Goal: Contribute content

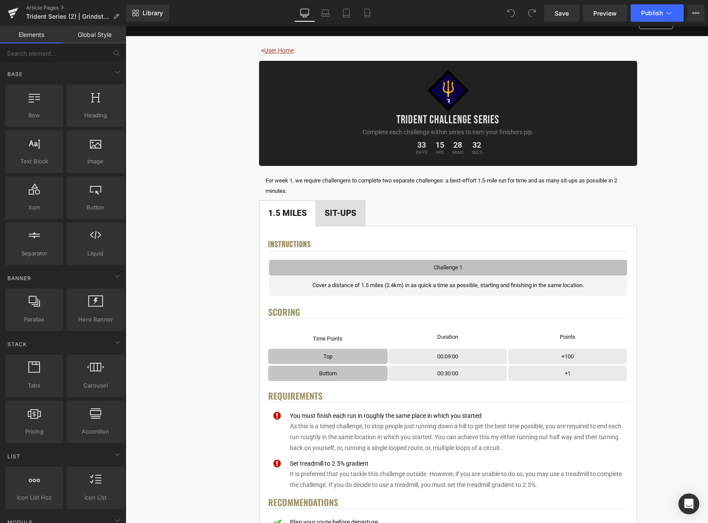
scroll to position [77, 0]
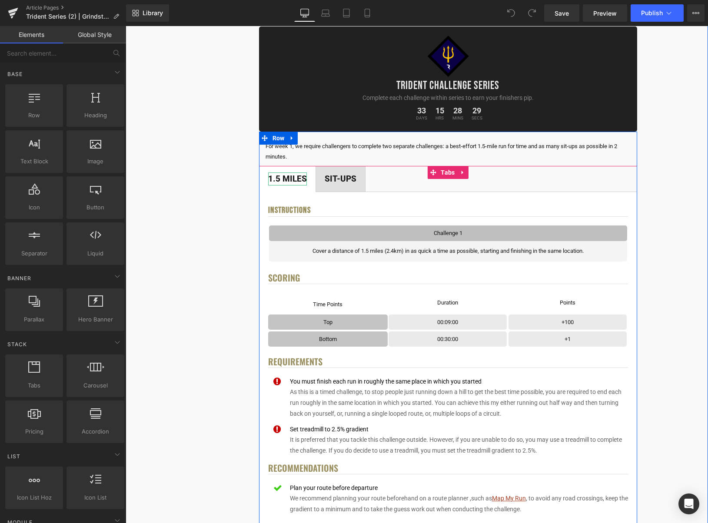
click at [295, 179] on div "1.5 Miles" at bounding box center [287, 179] width 39 height 13
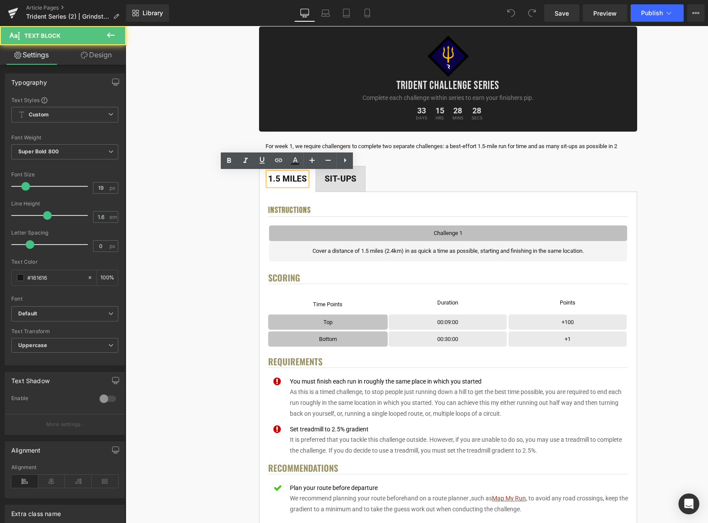
click at [278, 180] on div "1.5 Miles" at bounding box center [287, 179] width 39 height 13
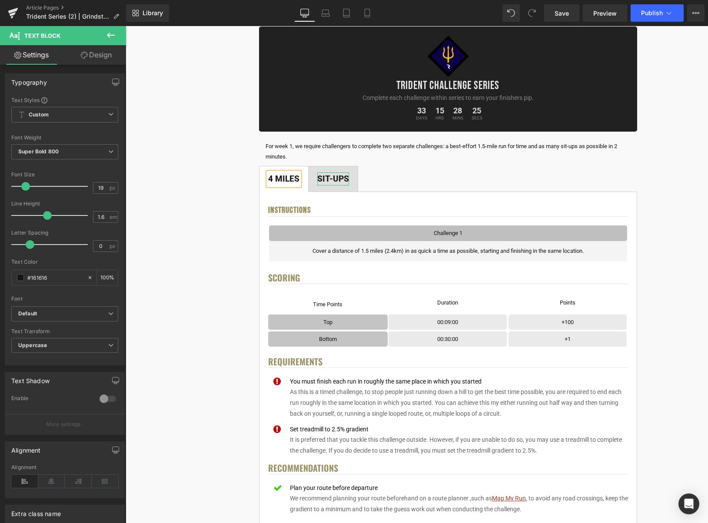
click at [343, 181] on div "Sit-ups" at bounding box center [333, 179] width 32 height 13
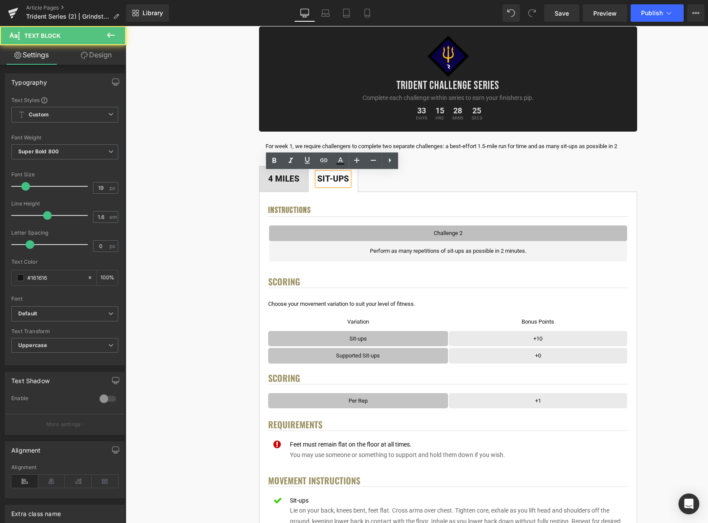
click at [343, 181] on div "Sit-ups" at bounding box center [333, 179] width 32 height 13
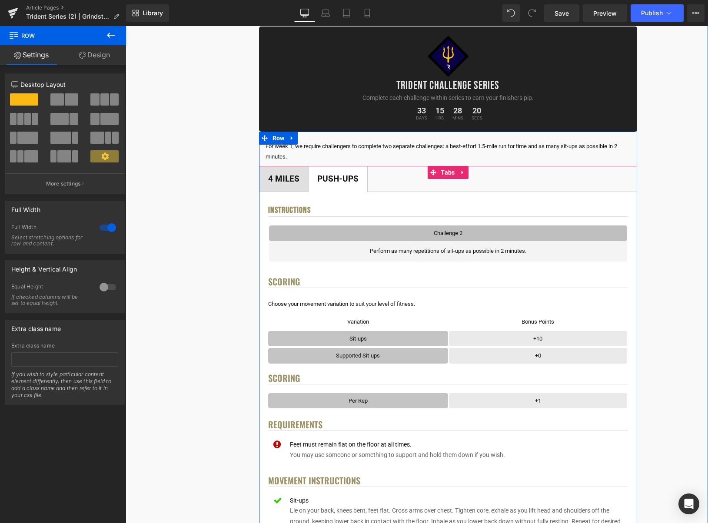
click at [273, 189] on span "4 Miles Text Block" at bounding box center [284, 179] width 49 height 25
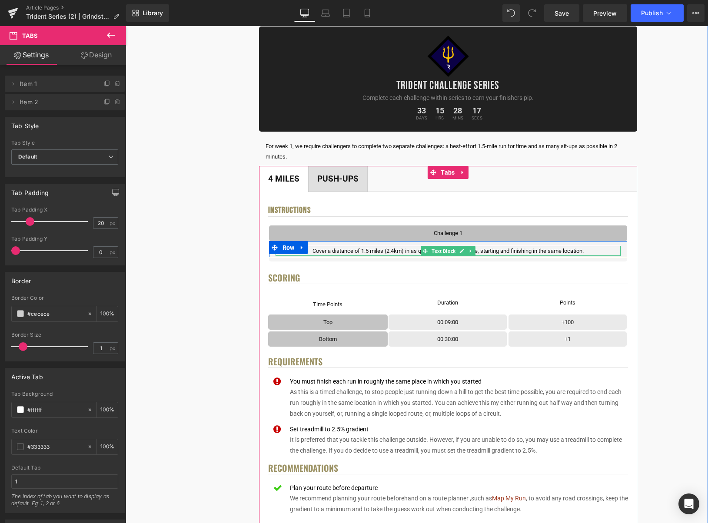
click at [508, 251] on p "Cover a distance of 1.5 miles (2.4km) in as quick a time as possible, starting …" at bounding box center [448, 251] width 345 height 10
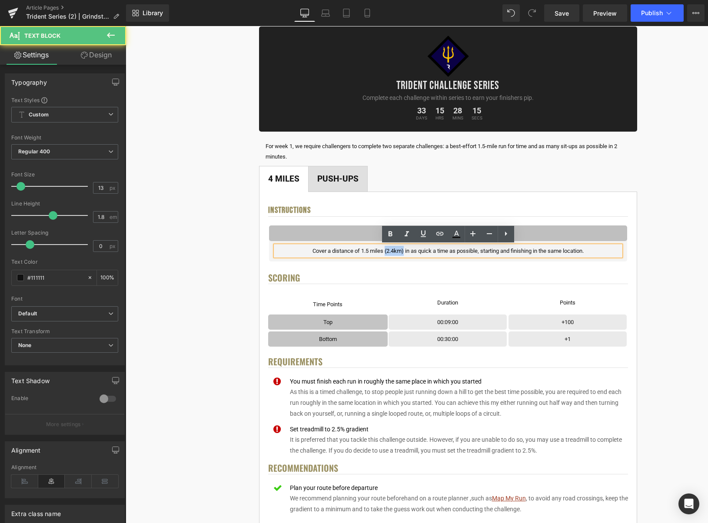
drag, startPoint x: 402, startPoint y: 250, endPoint x: 536, endPoint y: 287, distance: 138.7
click at [383, 251] on p "Cover a distance of 1.5 miles (2.4km) in as quick a time as possible, starting …" at bounding box center [448, 251] width 345 height 10
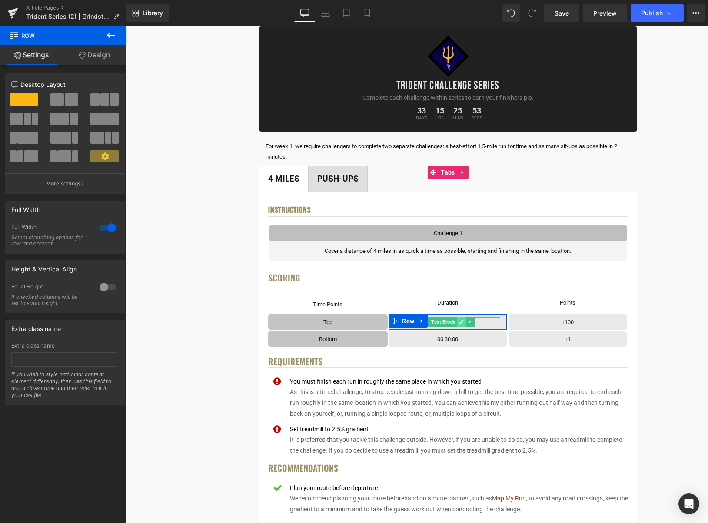
click at [463, 320] on icon at bounding box center [461, 322] width 5 height 5
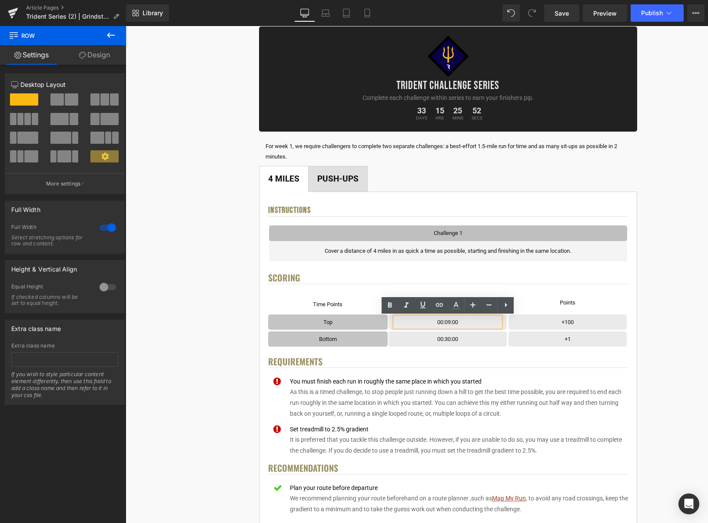
drag, startPoint x: 451, startPoint y: 323, endPoint x: 477, endPoint y: 349, distance: 36.9
click at [451, 323] on p "00:09:00" at bounding box center [447, 322] width 105 height 10
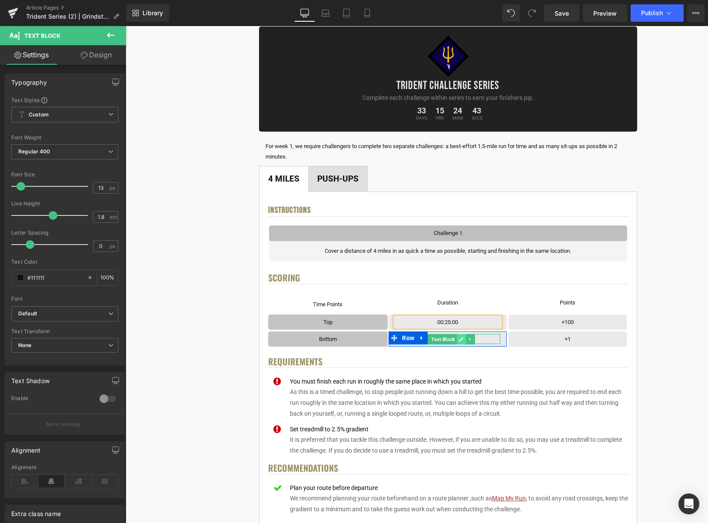
click at [463, 339] on icon at bounding box center [462, 339] width 4 height 4
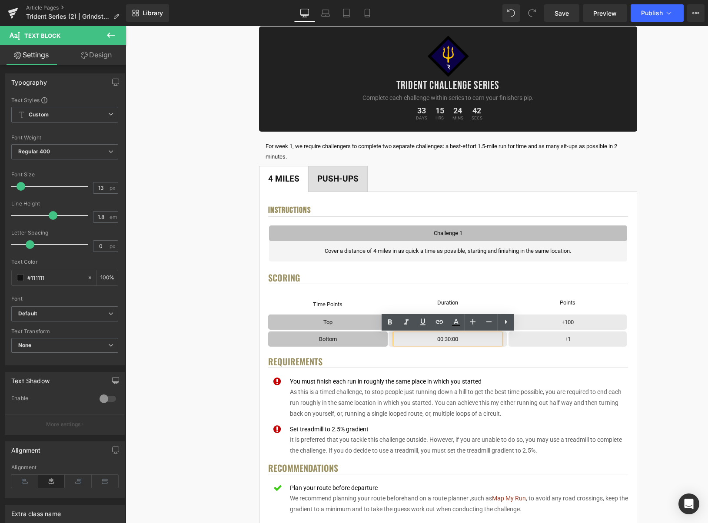
click at [448, 339] on p "00:30:00" at bounding box center [447, 339] width 105 height 10
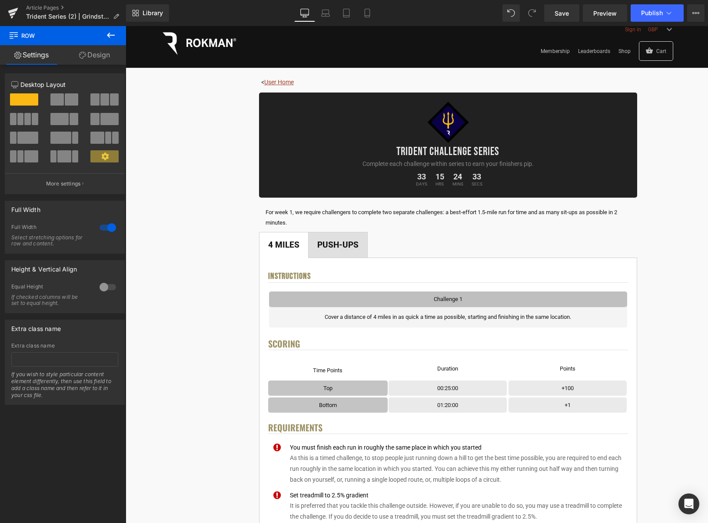
scroll to position [0, 0]
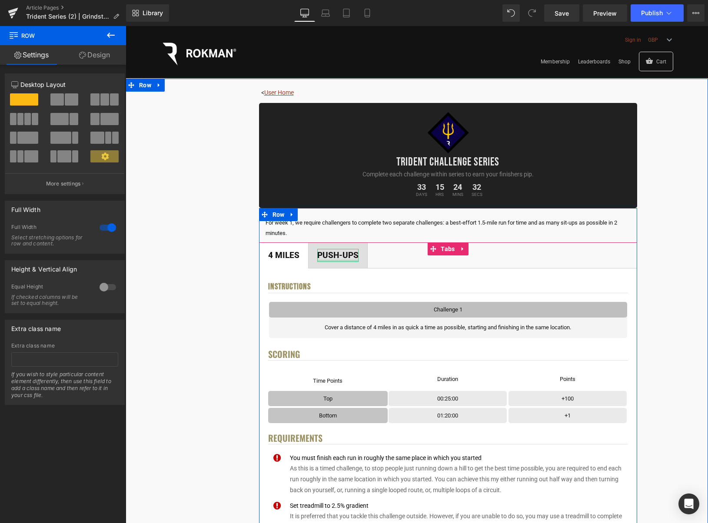
click at [349, 260] on div "Push-ups Text Block" at bounding box center [337, 255] width 41 height 13
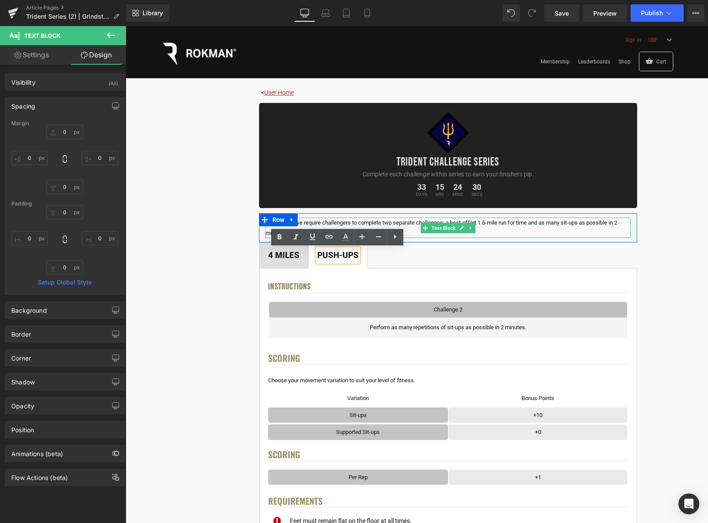
click at [515, 226] on p "For week 1, we require challengers to complete two separate challenges: a best-…" at bounding box center [448, 228] width 365 height 20
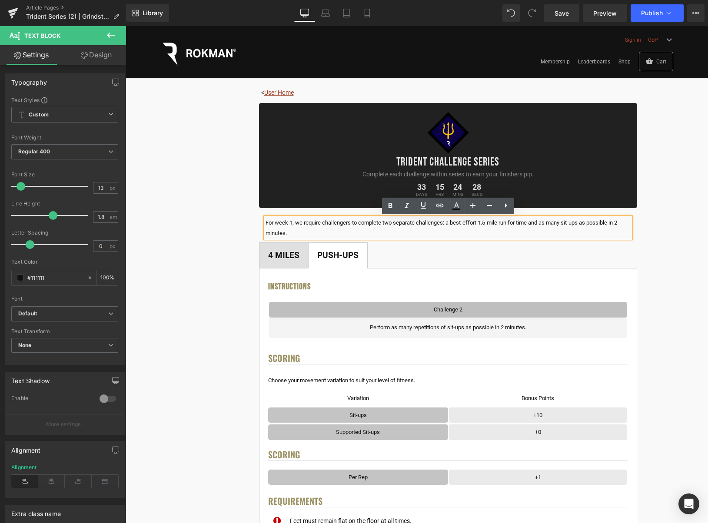
drag, startPoint x: 488, startPoint y: 223, endPoint x: 515, endPoint y: 241, distance: 32.6
click at [489, 223] on p "For week 1, we require challengers to complete two separate challenges: a best-…" at bounding box center [448, 228] width 365 height 20
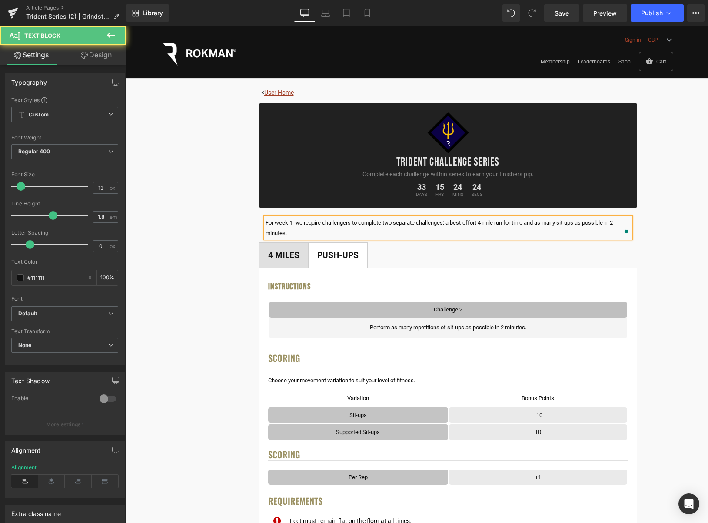
drag, startPoint x: 567, startPoint y: 223, endPoint x: 581, endPoint y: 249, distance: 28.6
click at [567, 224] on p "For week 1, we require challengers to complete two separate challenges: a best-…" at bounding box center [448, 228] width 365 height 20
click at [285, 235] on p "For week 1, we require challengers to complete two separate challenges: a best-…" at bounding box center [448, 228] width 365 height 20
drag, startPoint x: 292, startPoint y: 223, endPoint x: 323, endPoint y: 240, distance: 35.6
click at [292, 223] on p "For week 1, we require challengers to complete two separate challenges: a best-…" at bounding box center [448, 228] width 365 height 20
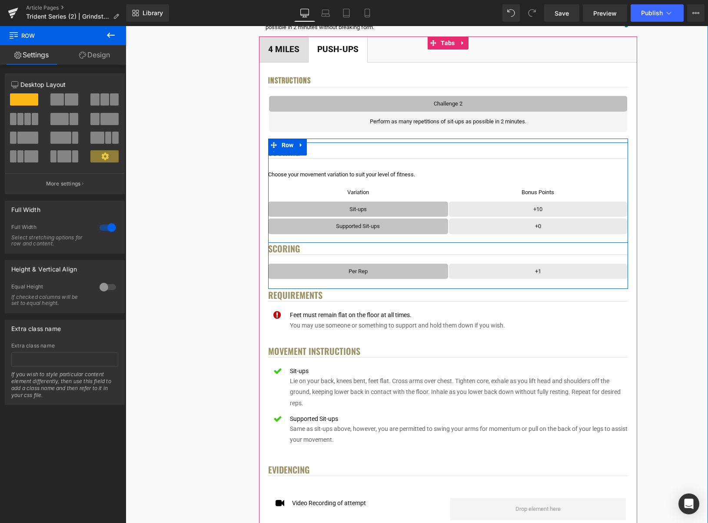
scroll to position [198, 0]
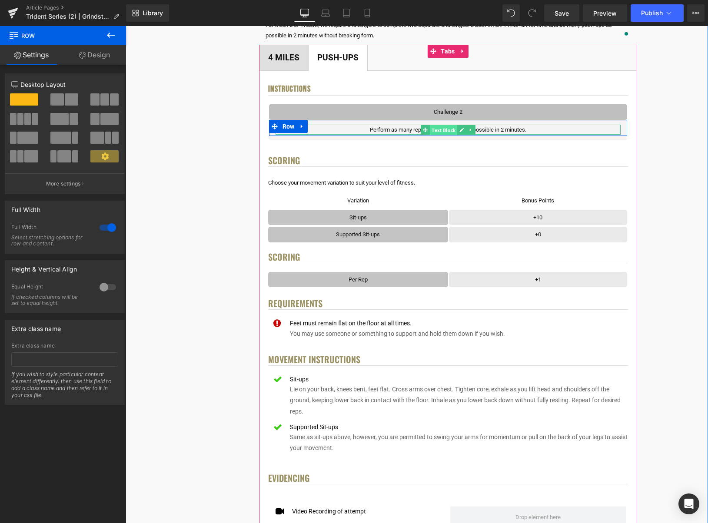
click at [453, 130] on span "Text Block" at bounding box center [443, 130] width 27 height 10
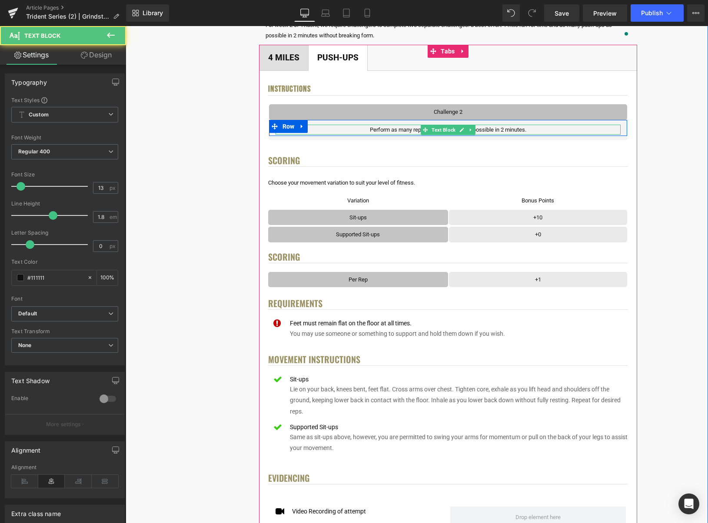
click at [464, 131] on icon at bounding box center [462, 129] width 5 height 5
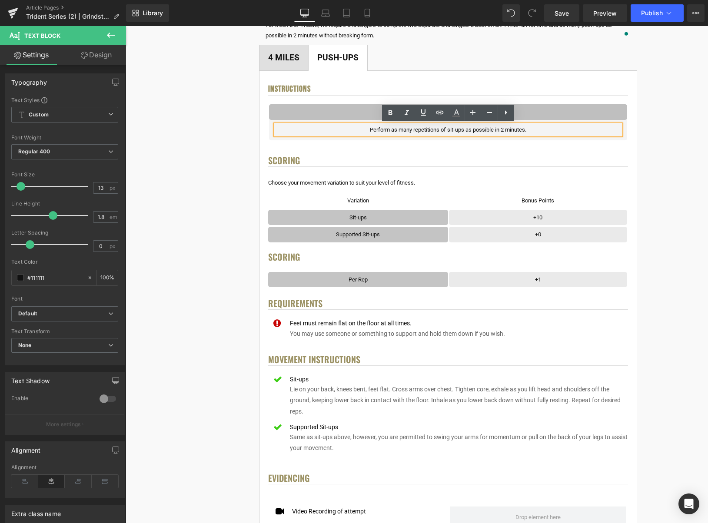
drag, startPoint x: 454, startPoint y: 130, endPoint x: 467, endPoint y: 159, distance: 32.3
click at [454, 130] on p "Perform as many repetitions of sit-ups as possible in 2 minutes." at bounding box center [448, 130] width 345 height 10
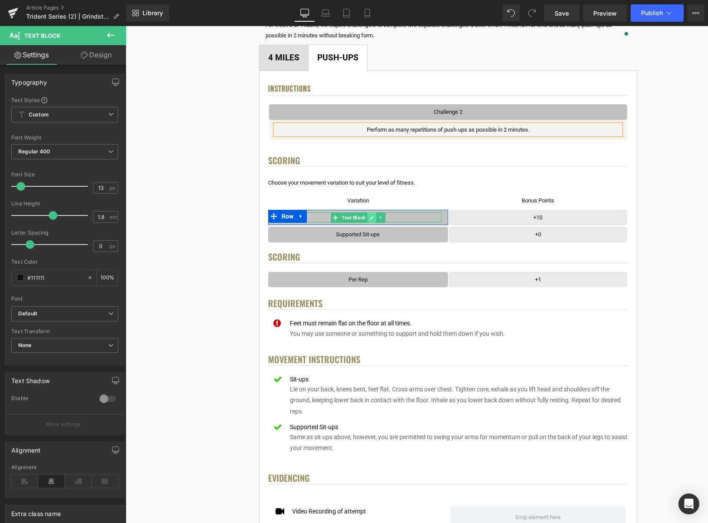
click at [371, 217] on icon at bounding box center [372, 217] width 5 height 5
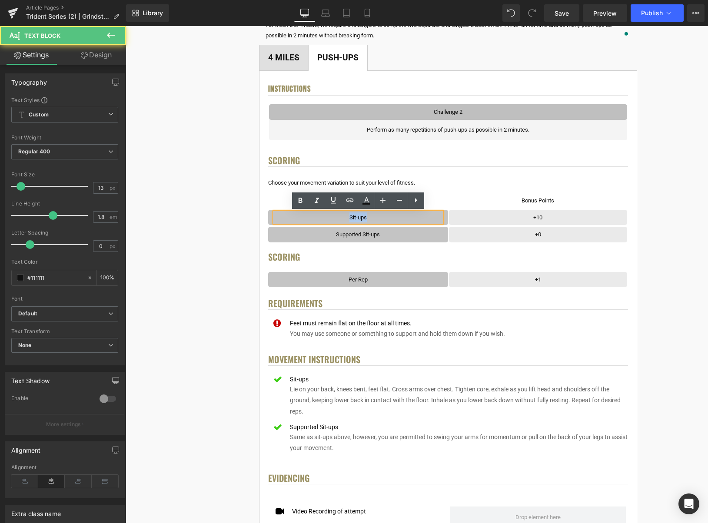
drag, startPoint x: 363, startPoint y: 217, endPoint x: 349, endPoint y: 216, distance: 13.9
click at [349, 216] on p "Sit-ups" at bounding box center [358, 218] width 167 height 10
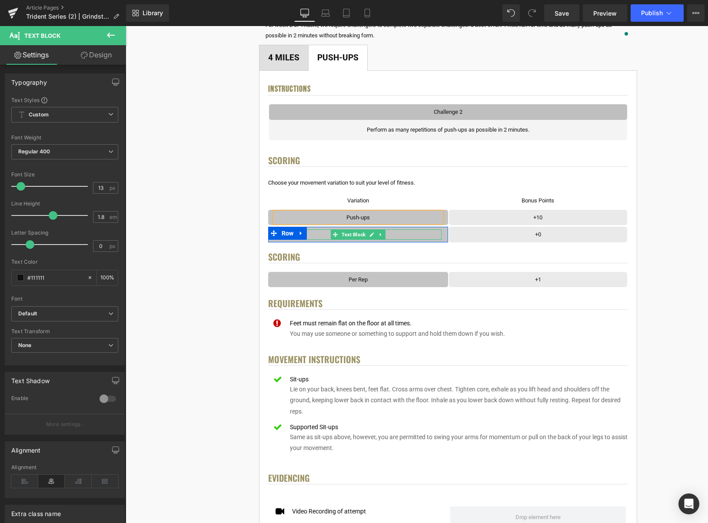
click at [371, 235] on icon at bounding box center [372, 234] width 5 height 5
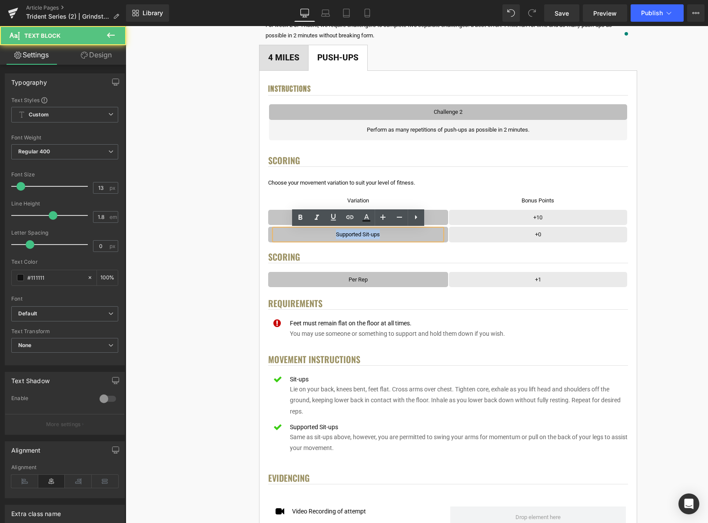
drag, startPoint x: 380, startPoint y: 236, endPoint x: 334, endPoint y: 233, distance: 46.2
click at [333, 233] on p "Supported Sit-ups" at bounding box center [358, 235] width 167 height 10
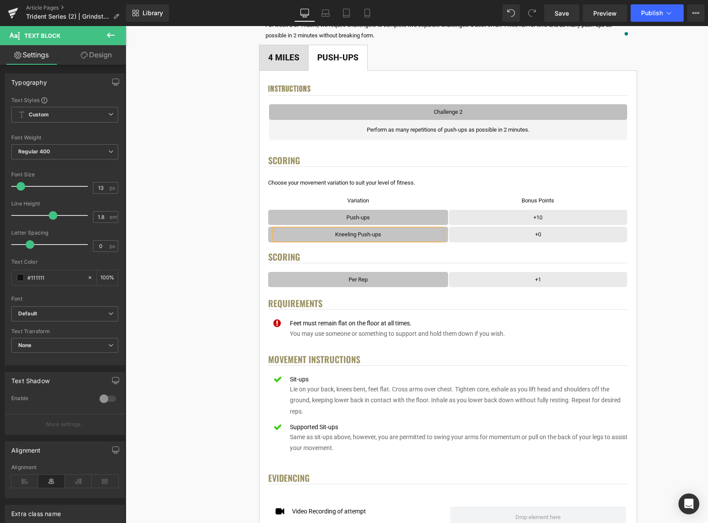
click at [651, 207] on div "< User Home Text Block Row Image Trident Challenge Series Heading Complete each…" at bounding box center [448, 467] width 514 height 1166
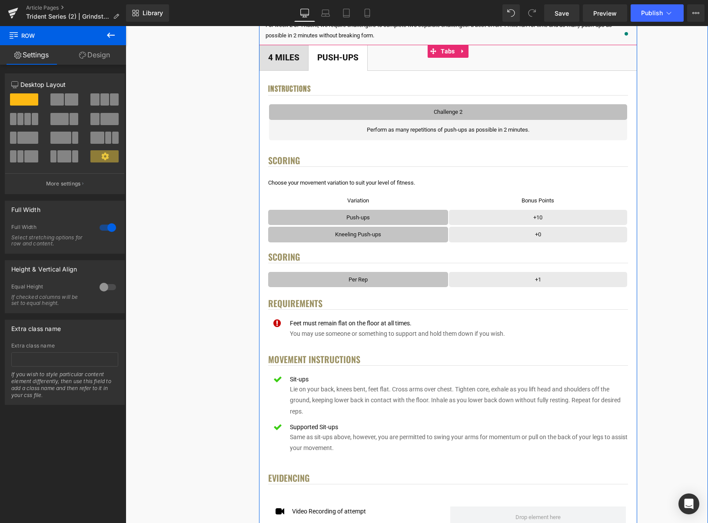
click at [281, 67] on span "4 Miles Text Block" at bounding box center [284, 57] width 49 height 25
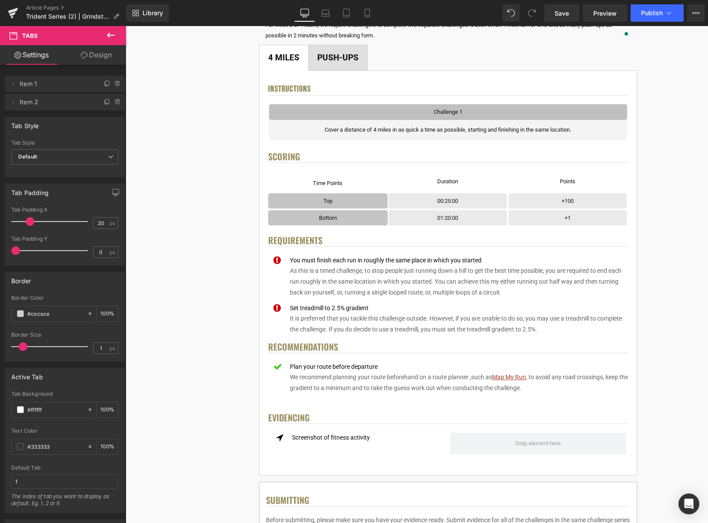
drag, startPoint x: 110, startPoint y: 36, endPoint x: 103, endPoint y: 49, distance: 14.8
click at [110, 36] on icon at bounding box center [111, 35] width 10 height 10
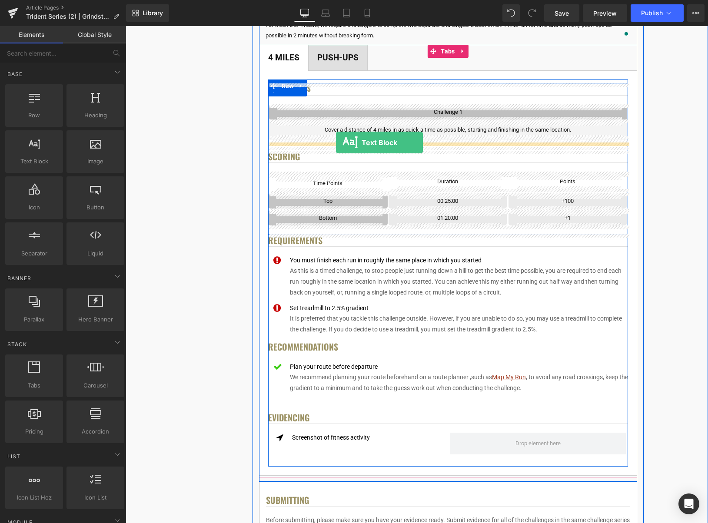
drag, startPoint x: 160, startPoint y: 183, endPoint x: 336, endPoint y: 143, distance: 181.0
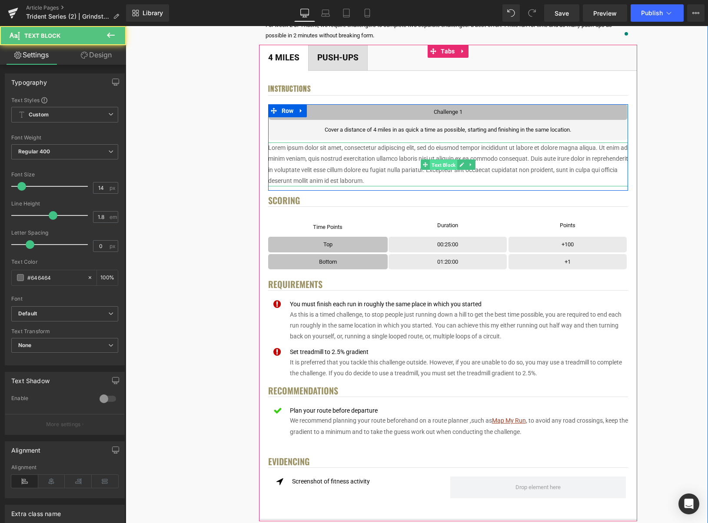
click at [455, 160] on span "Text Block" at bounding box center [443, 165] width 27 height 10
click at [455, 153] on p "Lorem ipsum dolor sit amet, consectetur adipiscing elit, sed do eiusmod tempor …" at bounding box center [448, 165] width 360 height 44
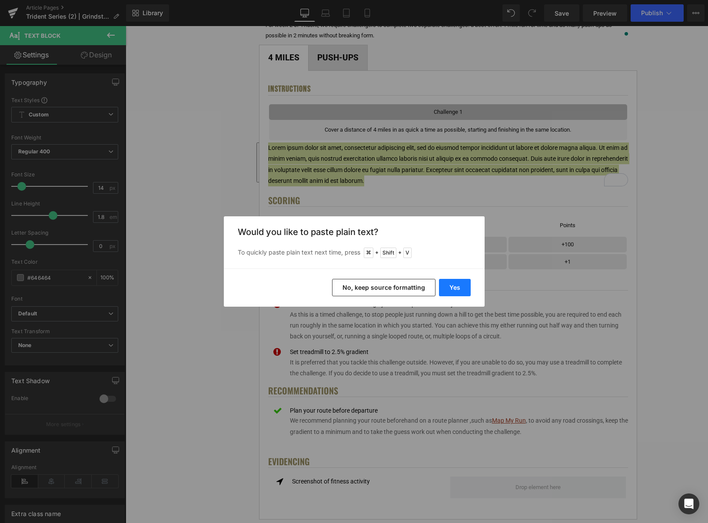
click at [459, 284] on button "Yes" at bounding box center [455, 287] width 32 height 17
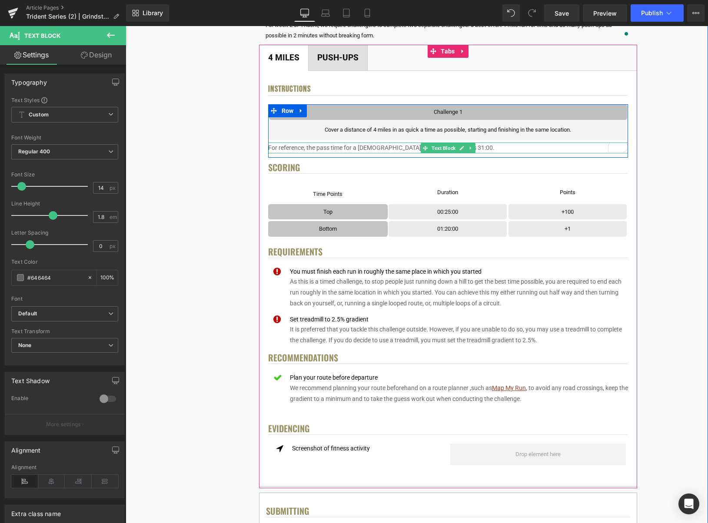
click at [376, 147] on p "For reference, the pass time for a US Navy SEAL recruit is 31:00." at bounding box center [448, 148] width 360 height 11
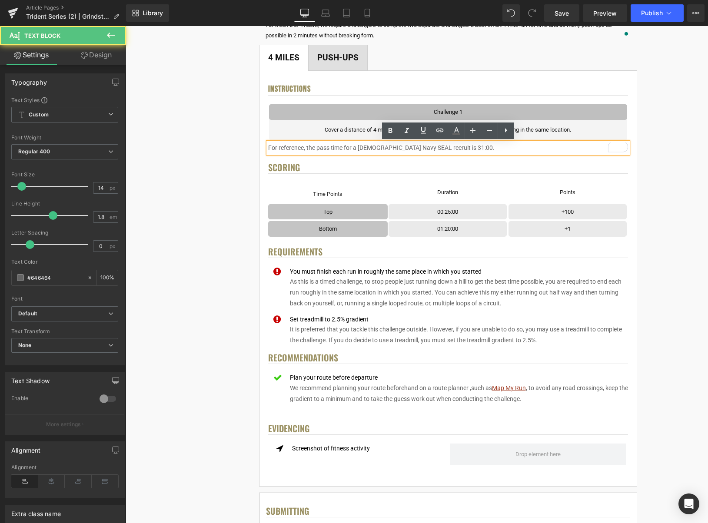
click at [400, 147] on p "For reference, the pass time for a US Navy SEAL recruit is 31:00." at bounding box center [448, 148] width 360 height 11
click at [644, 143] on div "< User Home Text Block Row Image Trident Challenge Series Heading Complete each…" at bounding box center [448, 435] width 514 height 1103
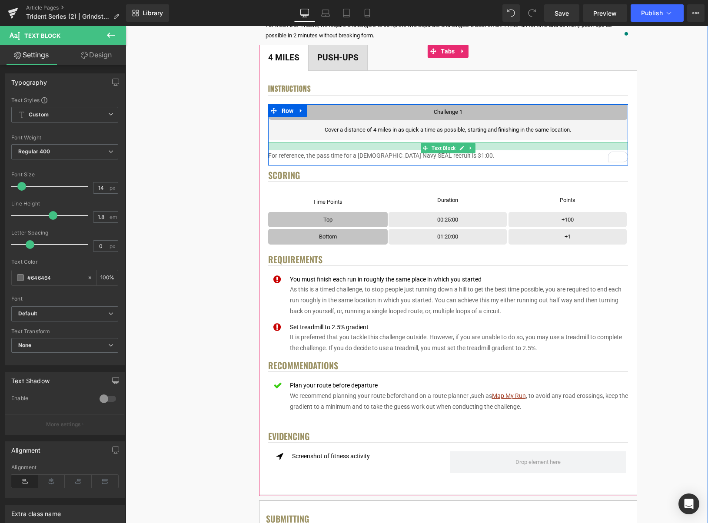
drag, startPoint x: 501, startPoint y: 143, endPoint x: 500, endPoint y: 150, distance: 7.2
click at [500, 150] on div at bounding box center [448, 147] width 360 height 8
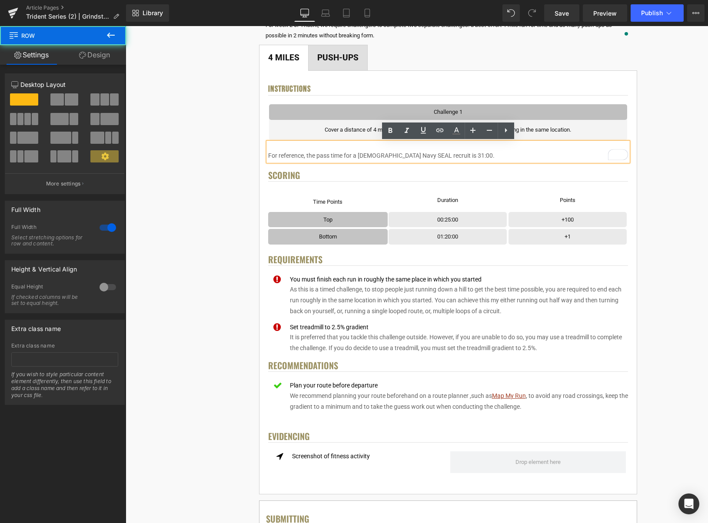
click at [663, 142] on div "< User Home Text Block Row Image Trident Challenge Series Heading Complete each…" at bounding box center [448, 439] width 514 height 1111
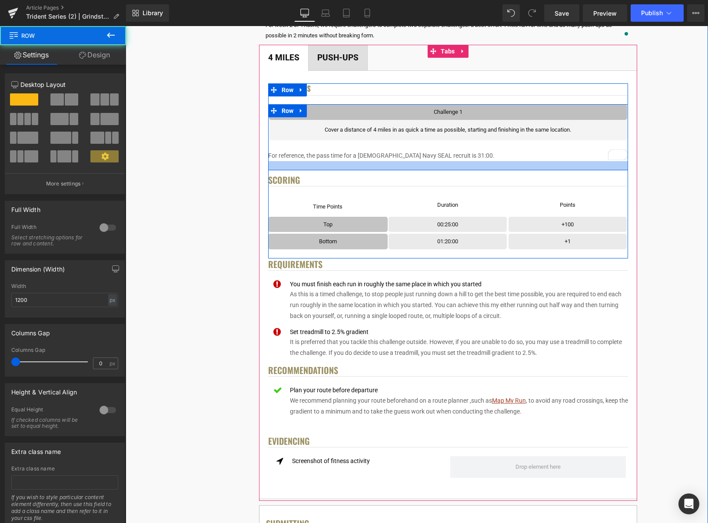
drag, startPoint x: 484, startPoint y: 163, endPoint x: 483, endPoint y: 168, distance: 4.9
click at [483, 168] on div at bounding box center [448, 165] width 360 height 9
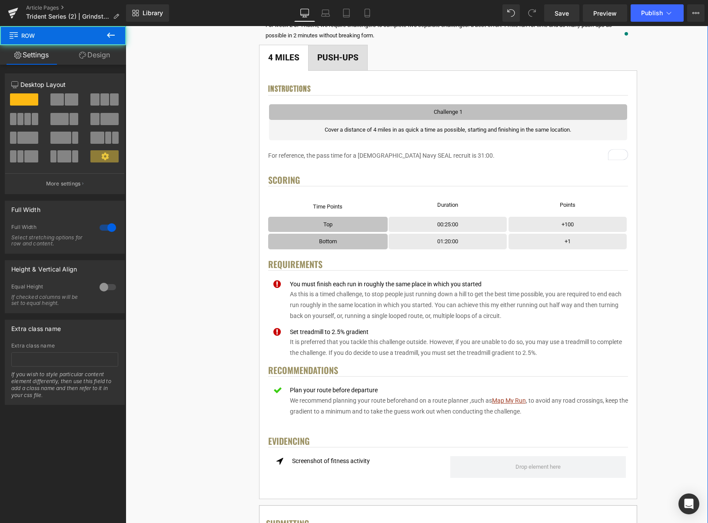
click at [671, 156] on div "< User Home Text Block Row Image Trident Challenge Series Heading Complete each…" at bounding box center [448, 442] width 514 height 1116
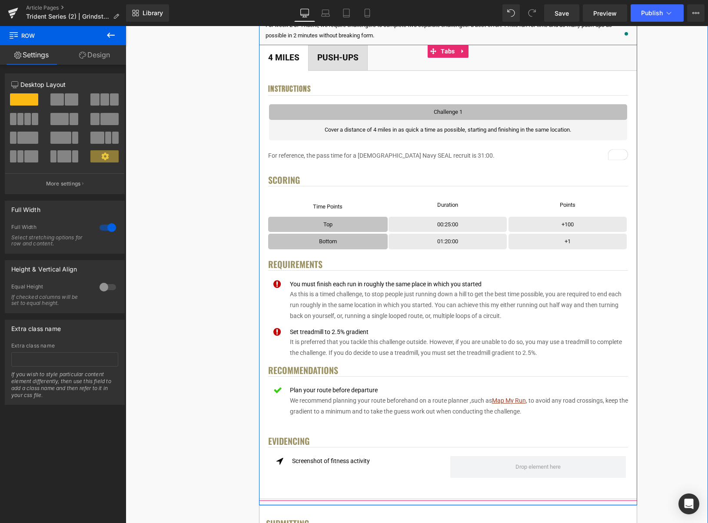
click at [340, 65] on span "Push-ups Text Block" at bounding box center [338, 57] width 59 height 25
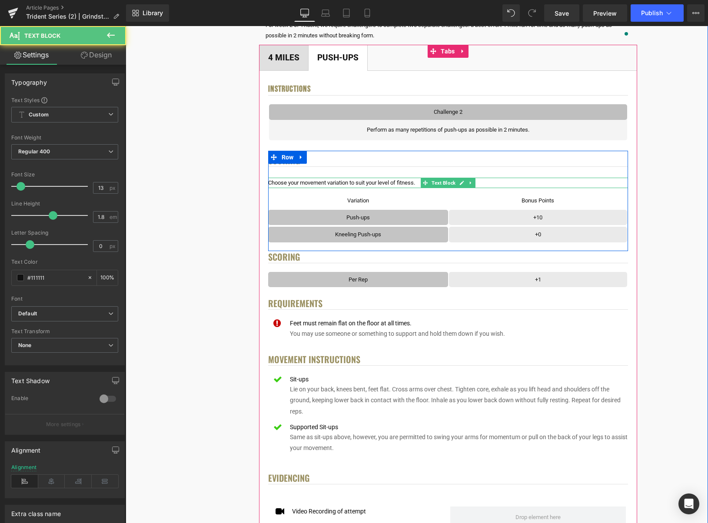
click at [407, 183] on p "Choose your movement variation to suit your level of fitness." at bounding box center [448, 183] width 360 height 10
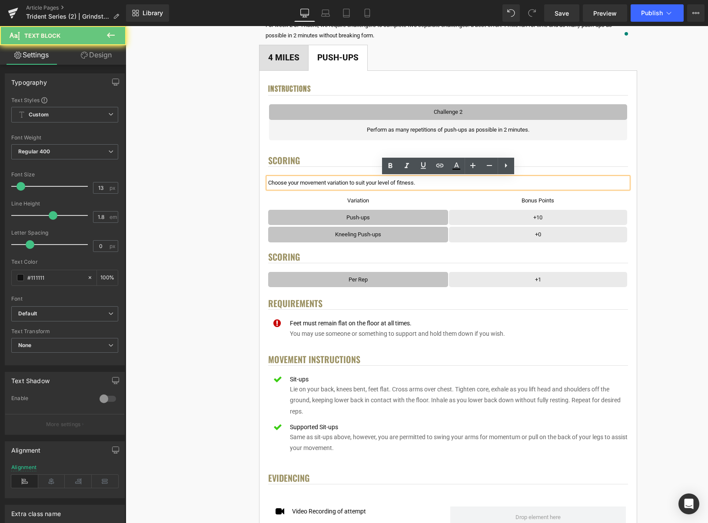
click at [413, 183] on p "Choose your movement variation to suit your level of fitness." at bounding box center [448, 183] width 360 height 10
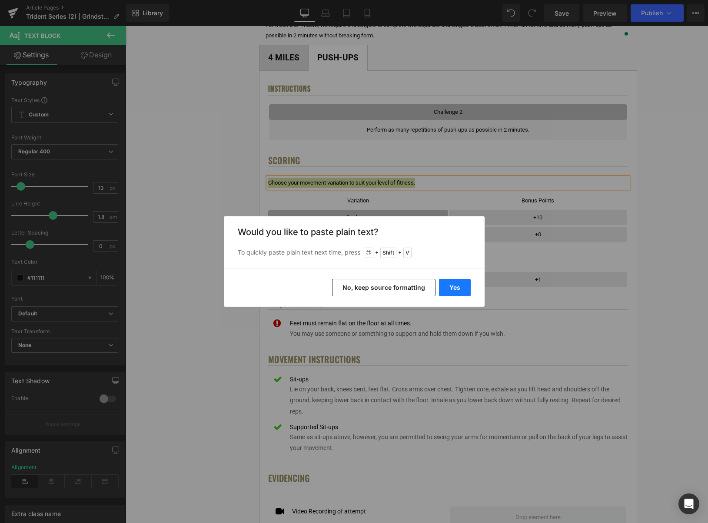
click at [457, 285] on button "Yes" at bounding box center [455, 287] width 32 height 17
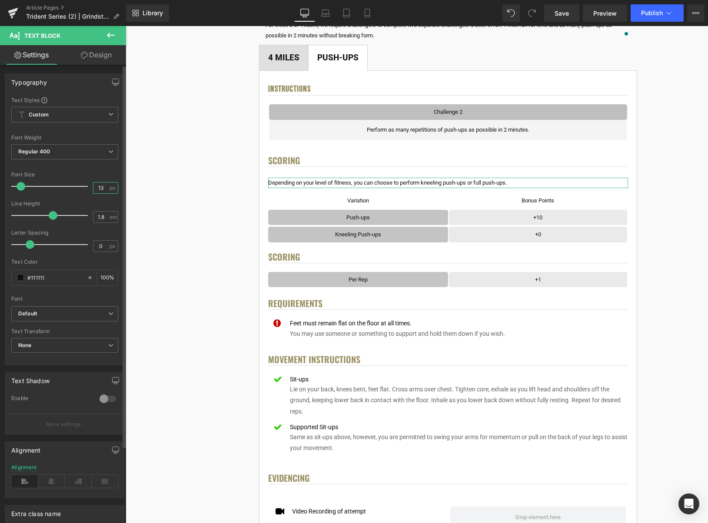
click at [104, 187] on input "13" at bounding box center [100, 188] width 15 height 11
type input "14"
click at [22, 277] on span at bounding box center [20, 277] width 7 height 7
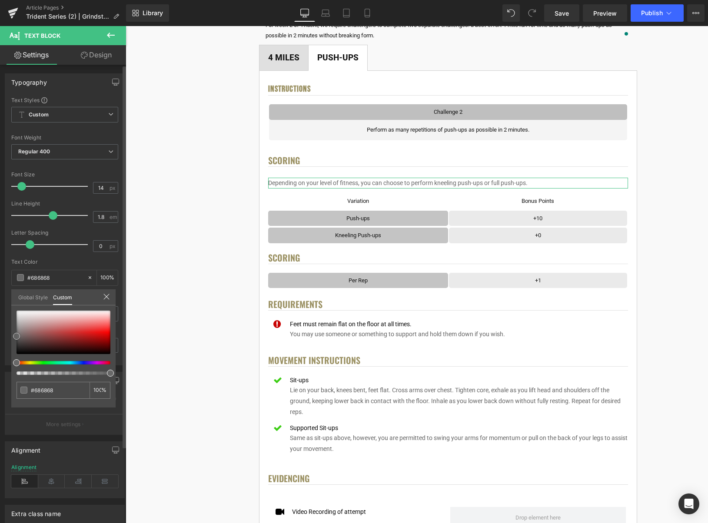
drag, startPoint x: 16, startPoint y: 350, endPoint x: 10, endPoint y: 335, distance: 15.8
click at [10, 335] on div "Typography Text Styles Custom Custom Setup Global Style Custom Setup Global Sty…" at bounding box center [65, 216] width 130 height 299
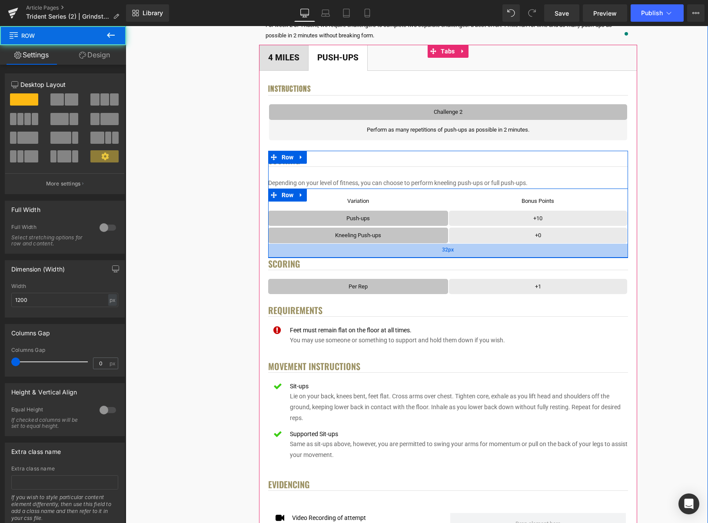
click at [433, 255] on div "32px" at bounding box center [448, 251] width 360 height 14
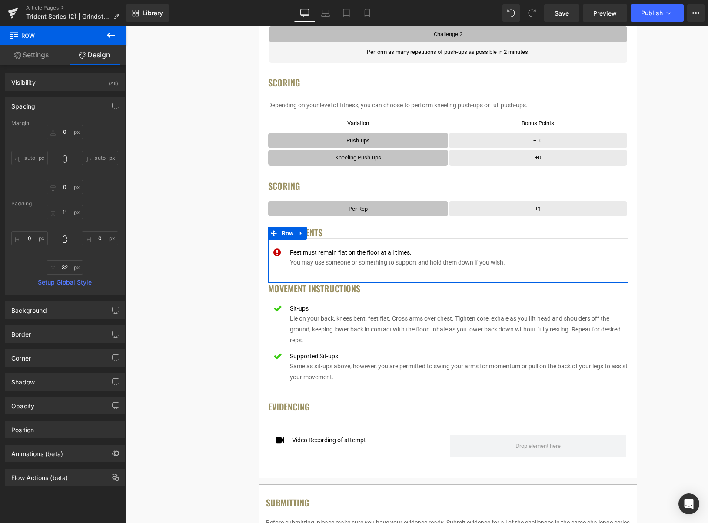
scroll to position [290, 0]
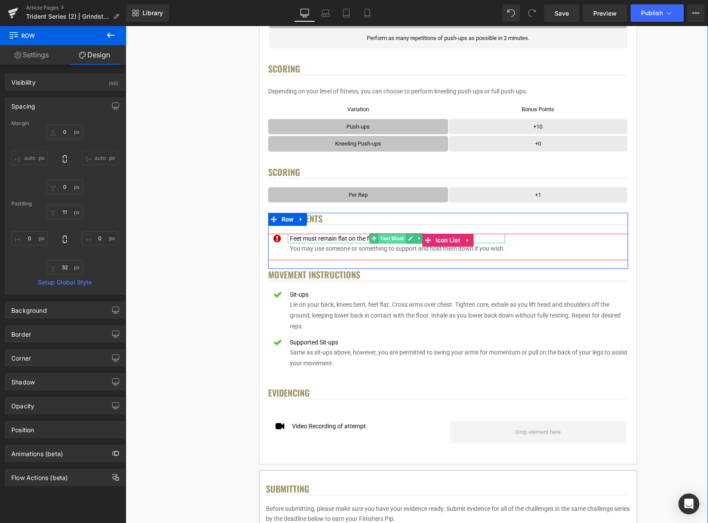
click at [390, 240] on span "Text Block" at bounding box center [392, 238] width 27 height 10
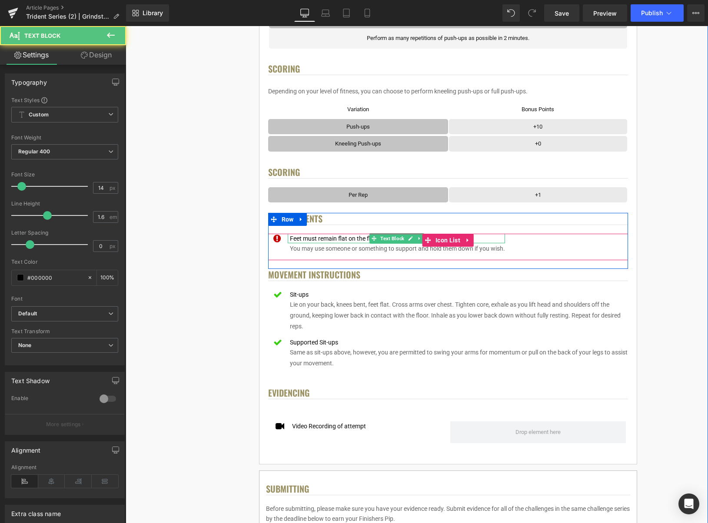
click at [359, 237] on div "Feet must remain flat on the floor at all times." at bounding box center [396, 239] width 217 height 10
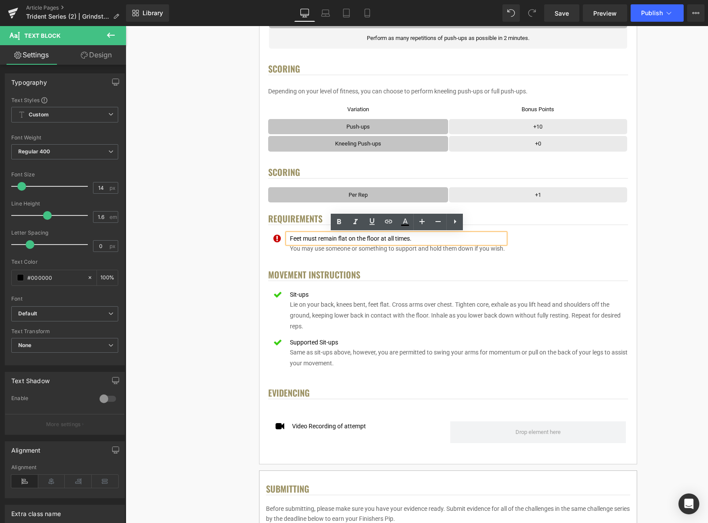
click at [359, 237] on div "Feet must remain flat on the floor at all times." at bounding box center [396, 239] width 217 height 10
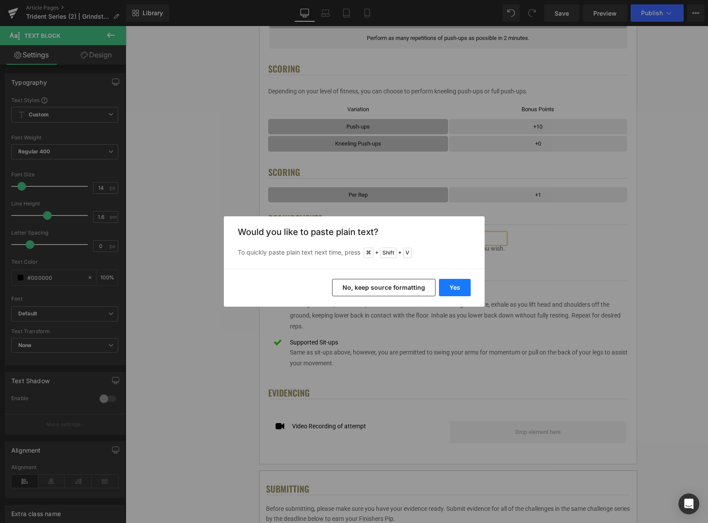
drag, startPoint x: 455, startPoint y: 285, endPoint x: 330, endPoint y: 259, distance: 128.3
click at [455, 285] on button "Yes" at bounding box center [455, 287] width 32 height 17
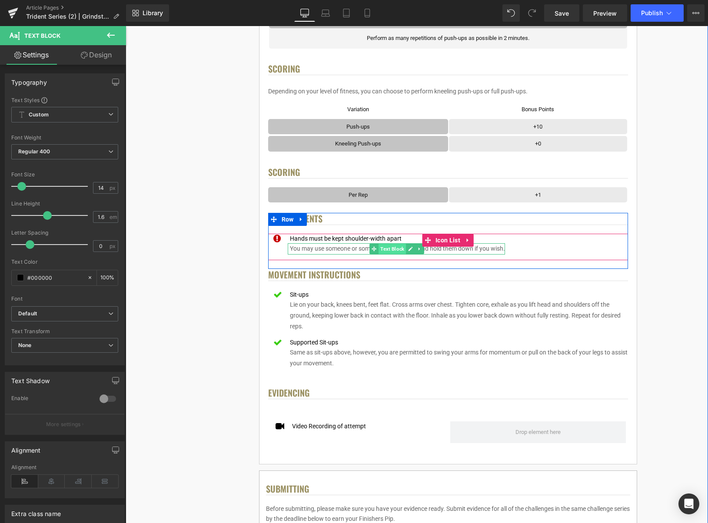
click at [400, 248] on span "Text Block" at bounding box center [392, 249] width 27 height 10
click at [367, 249] on p "You may use someone or something to support and hold them down if you wish." at bounding box center [397, 248] width 215 height 11
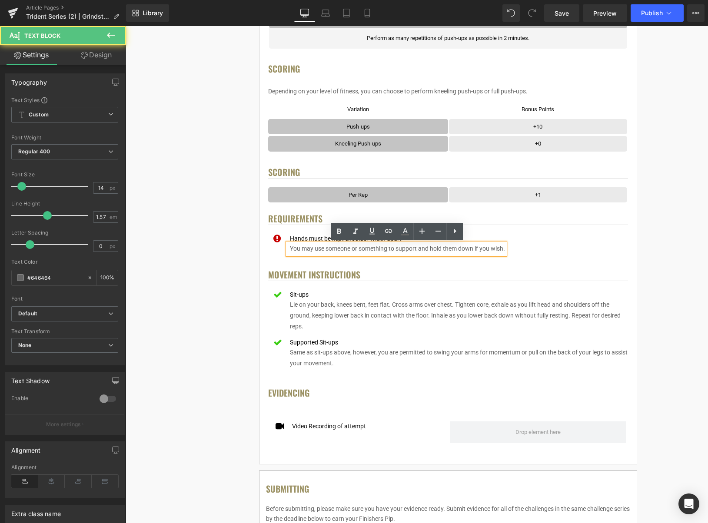
click at [366, 249] on p "You may use someone or something to support and hold them down if you wish." at bounding box center [397, 248] width 215 height 11
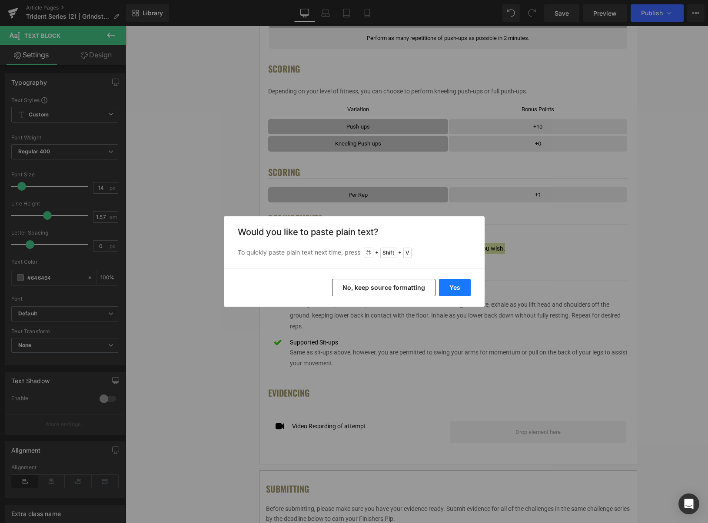
click at [457, 285] on button "Yes" at bounding box center [455, 287] width 32 height 17
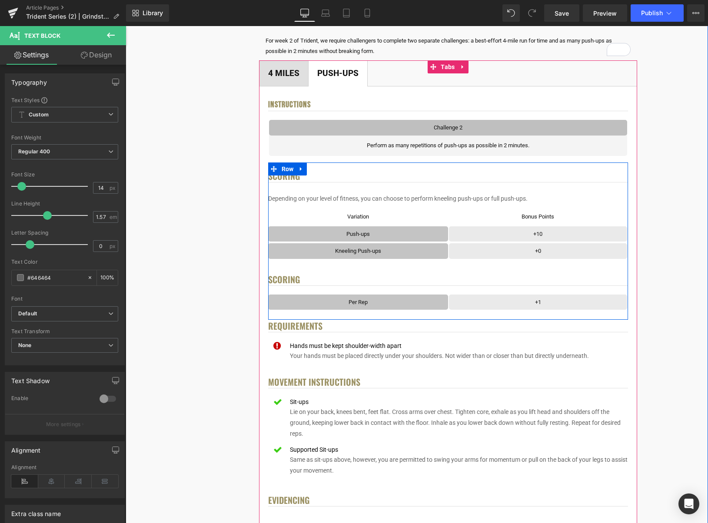
scroll to position [179, 0]
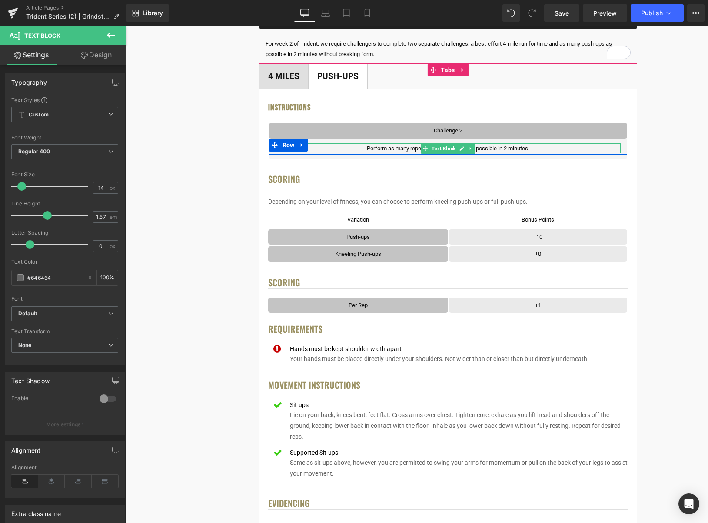
click at [528, 149] on p "Perform as many repetitions of push-ups as possible in 2 minutes." at bounding box center [448, 148] width 345 height 10
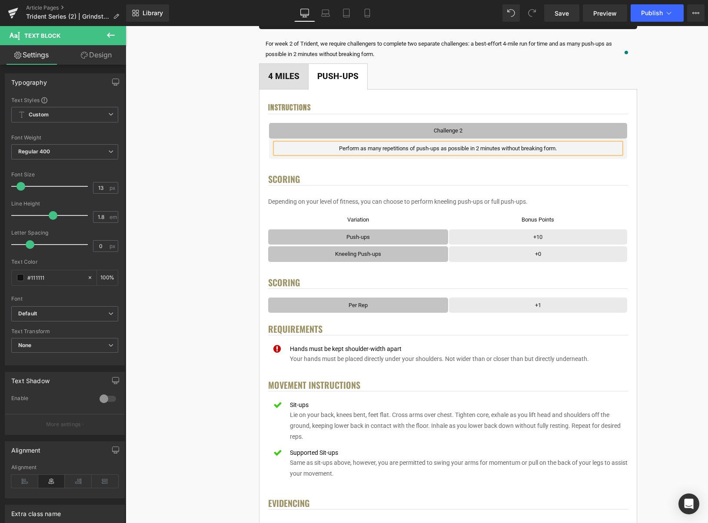
click at [659, 175] on div "< User Home Text Block Row Image Trident Challenge Series Heading Complete each…" at bounding box center [448, 489] width 514 height 1173
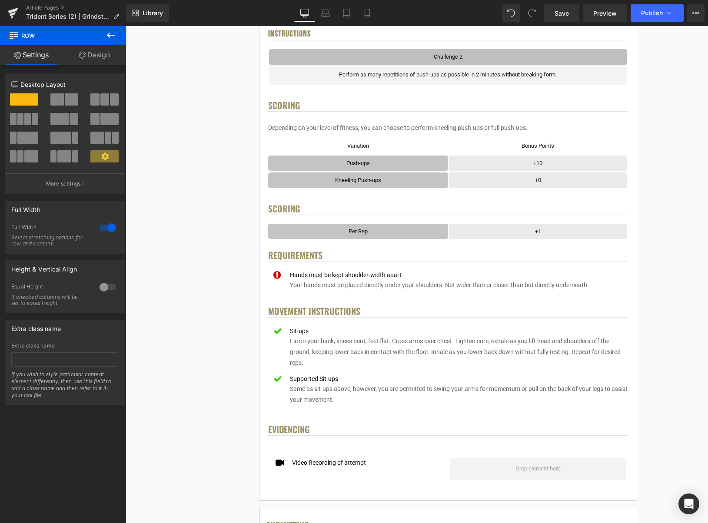
scroll to position [265, 0]
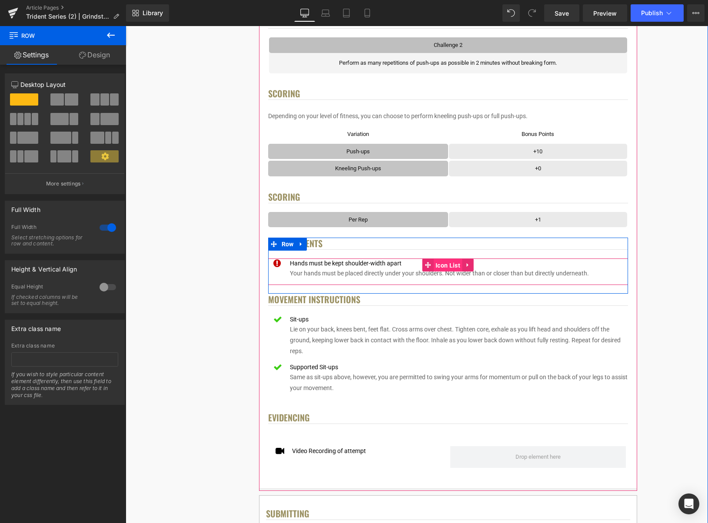
click at [440, 265] on span "Icon List" at bounding box center [447, 265] width 29 height 13
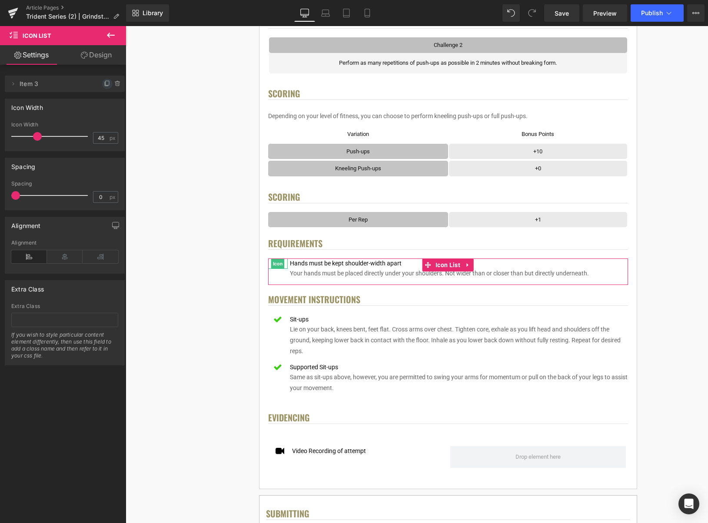
click at [105, 84] on icon at bounding box center [107, 83] width 7 height 7
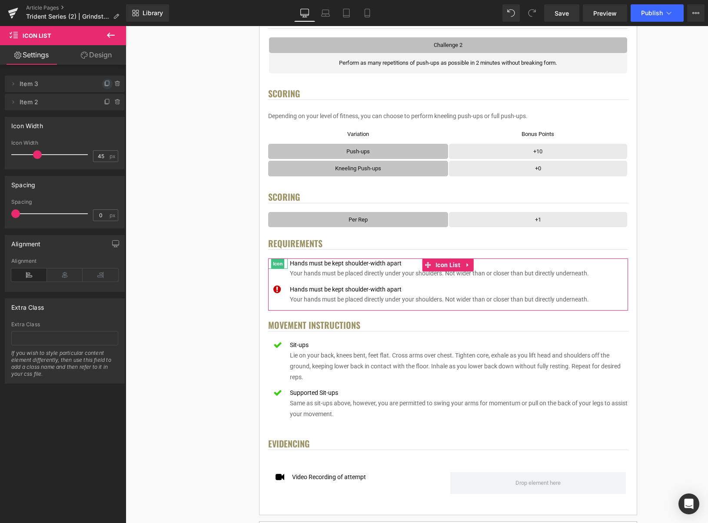
click at [104, 83] on icon at bounding box center [107, 83] width 7 height 7
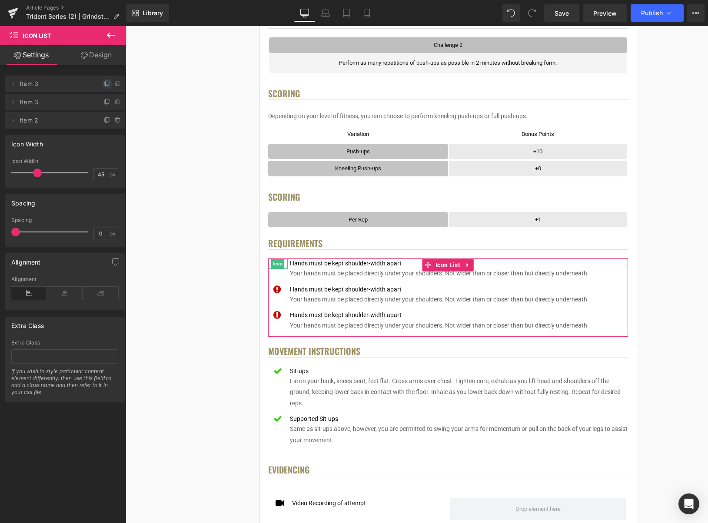
click at [104, 83] on icon at bounding box center [107, 83] width 7 height 7
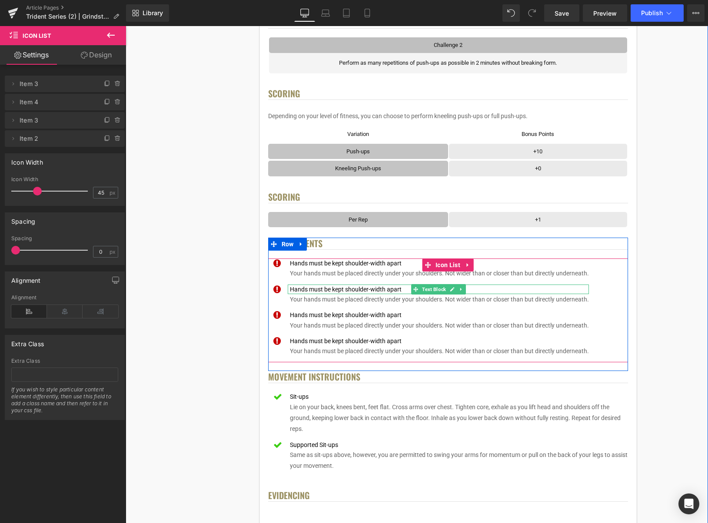
click at [386, 289] on div "Hands must be kept shoulder-width apart" at bounding box center [438, 290] width 301 height 10
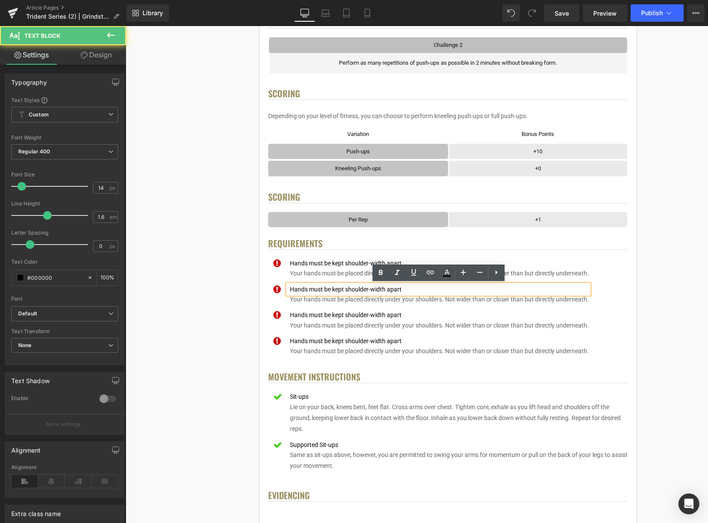
click at [390, 290] on div "Hands must be kept shoulder-width apart" at bounding box center [438, 290] width 301 height 10
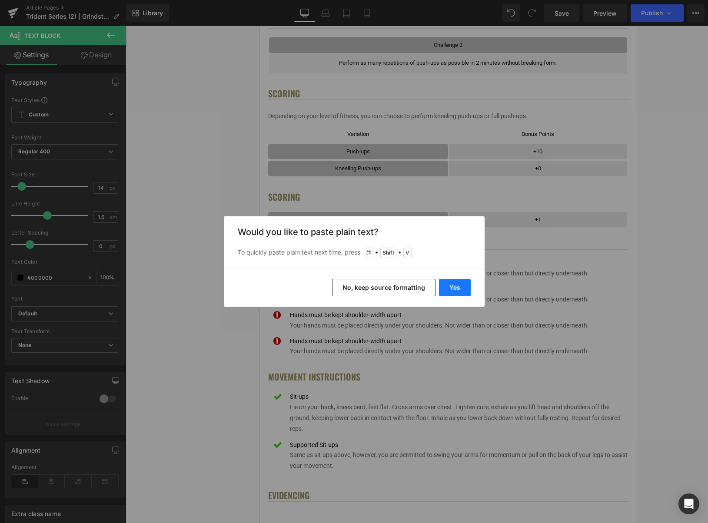
click at [461, 291] on button "Yes" at bounding box center [455, 287] width 32 height 17
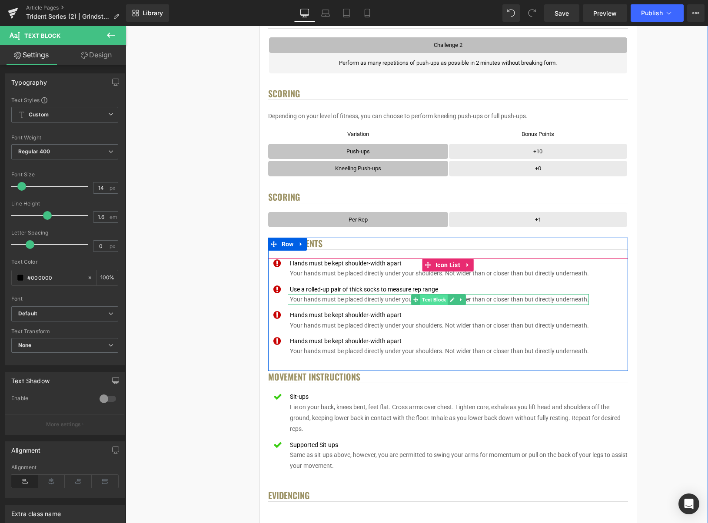
click at [426, 301] on span "Text Block" at bounding box center [433, 300] width 27 height 10
click at [366, 301] on p "Your hands must be placed directly under your shoulders. Not wider than or clos…" at bounding box center [439, 299] width 299 height 11
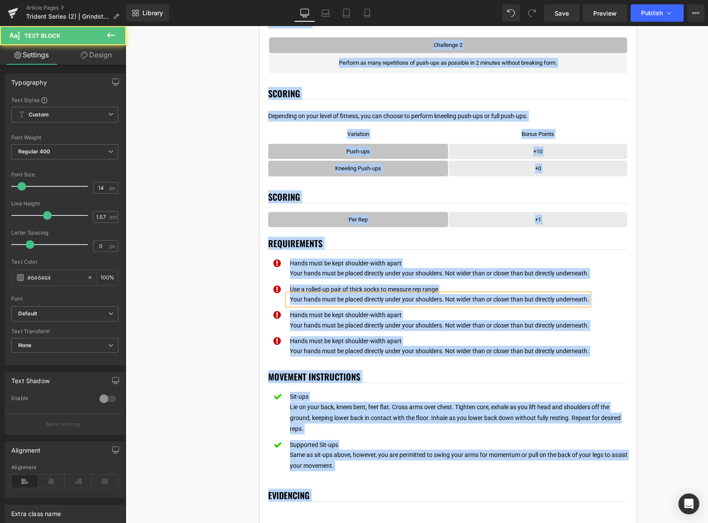
click at [366, 301] on p "Your hands must be placed directly under your shoulders. Not wider than or clos…" at bounding box center [439, 299] width 299 height 11
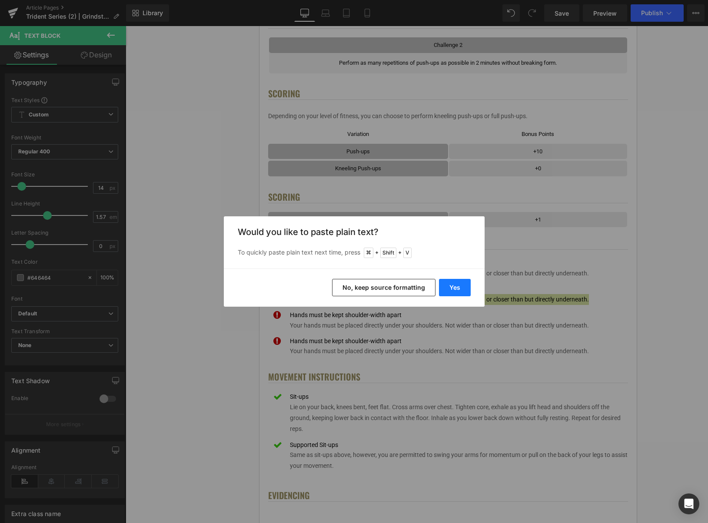
click at [456, 291] on button "Yes" at bounding box center [455, 287] width 32 height 17
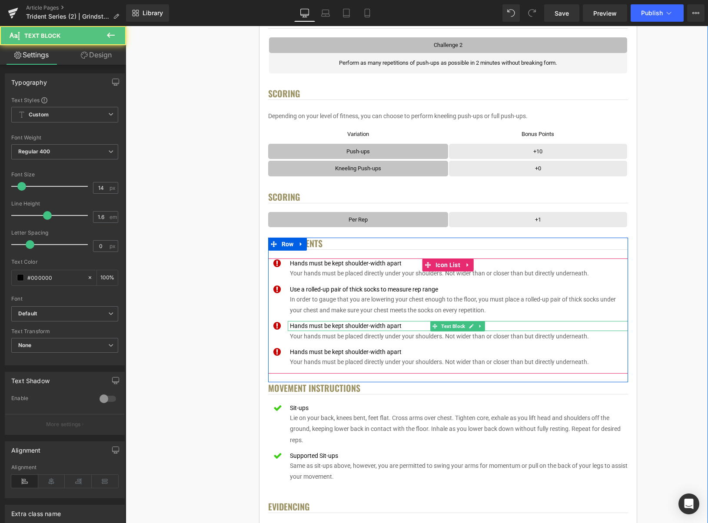
click at [401, 326] on div "Hands must be kept shoulder-width apart" at bounding box center [458, 326] width 340 height 10
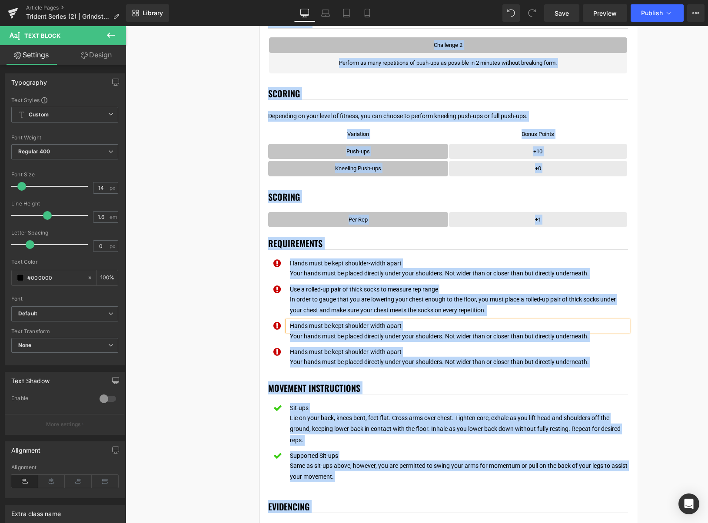
click at [403, 326] on div "Hands must be kept shoulder-width apart" at bounding box center [458, 326] width 340 height 10
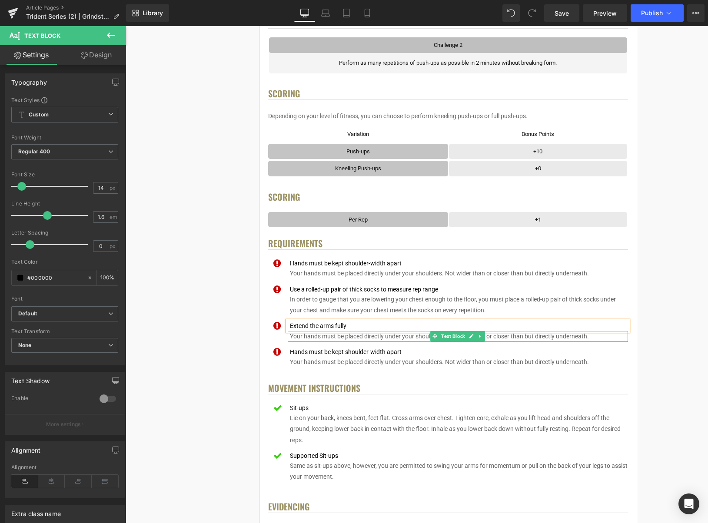
click at [407, 337] on p "Your hands must be placed directly under your shoulders. Not wider than or clos…" at bounding box center [459, 336] width 338 height 11
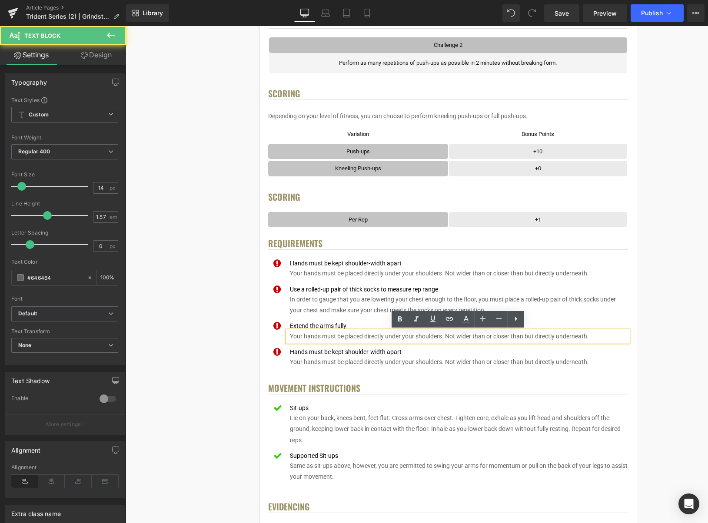
click at [408, 337] on p "Your hands must be placed directly under your shoulders. Not wider than or clos…" at bounding box center [459, 336] width 338 height 11
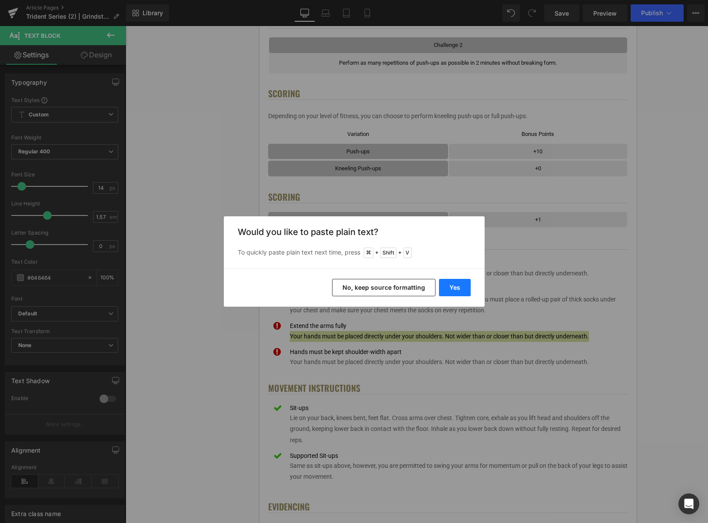
click at [459, 286] on button "Yes" at bounding box center [455, 287] width 32 height 17
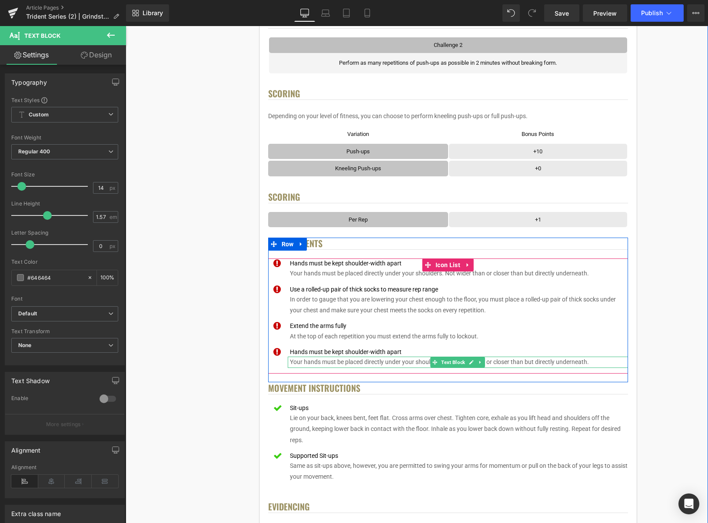
click at [397, 362] on p "Your hands must be placed directly under your shoulders. Not wider than or clos…" at bounding box center [459, 362] width 338 height 11
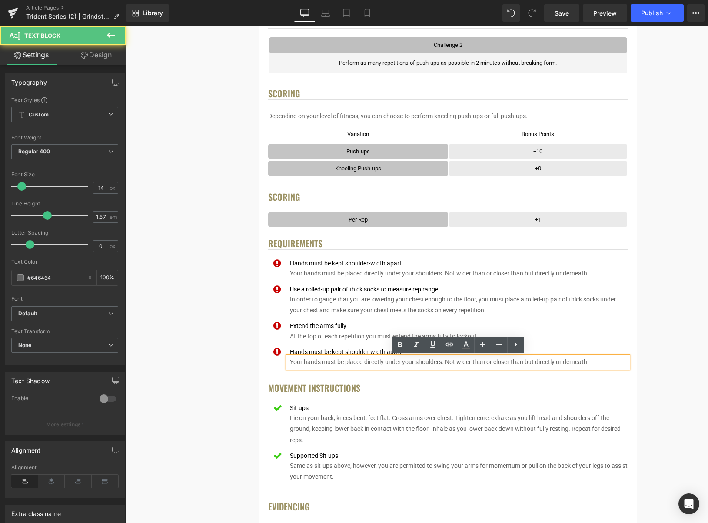
click at [399, 363] on p "Your hands must be placed directly under your shoulders. Not wider than or clos…" at bounding box center [459, 362] width 338 height 11
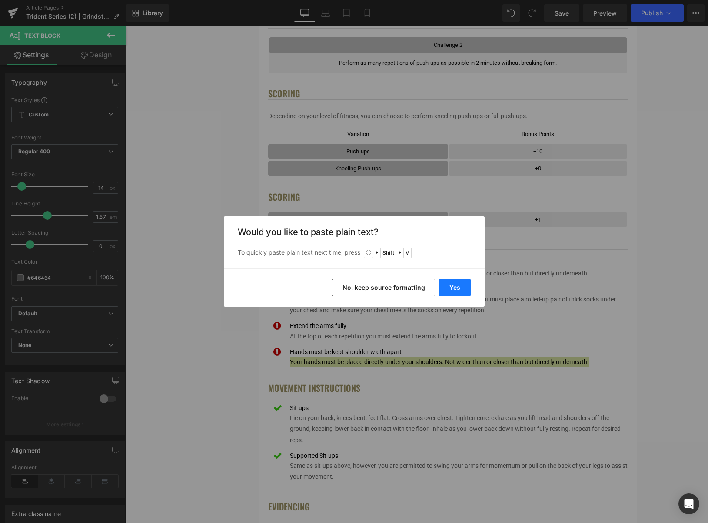
click at [457, 288] on button "Yes" at bounding box center [455, 287] width 32 height 17
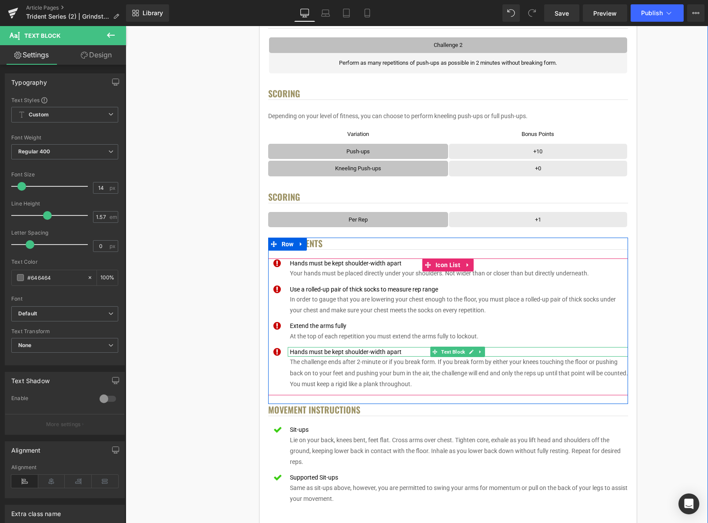
click at [372, 352] on div "Hands must be kept shoulder-width apart" at bounding box center [458, 352] width 340 height 10
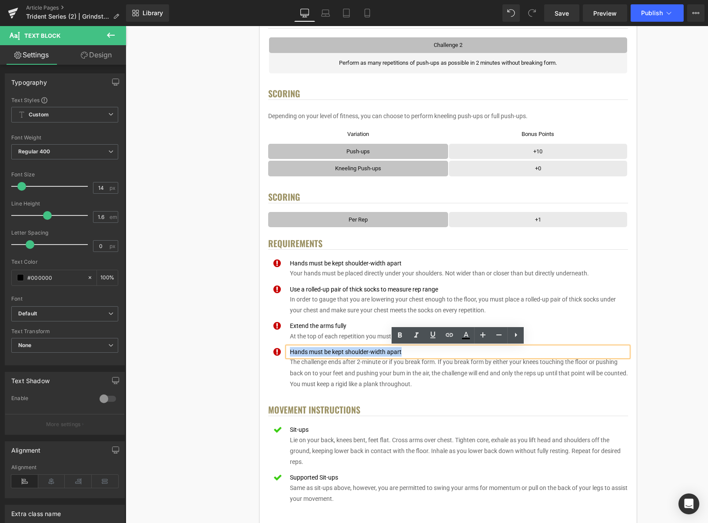
drag, startPoint x: 410, startPoint y: 351, endPoint x: 289, endPoint y: 352, distance: 120.4
click at [289, 352] on div "Hands must be kept shoulder-width apart" at bounding box center [458, 352] width 340 height 10
click at [693, 251] on div "< User Home Text Block Row Image Trident Challenge Series Heading Complete each…" at bounding box center [448, 458] width 514 height 1283
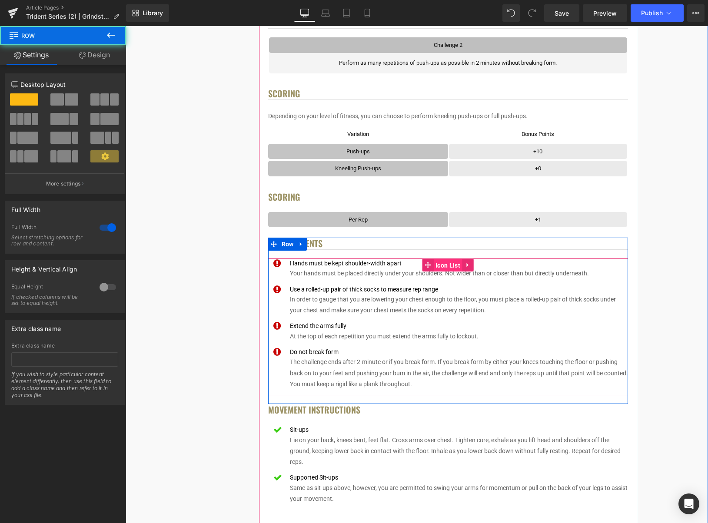
click at [446, 264] on span "Icon List" at bounding box center [447, 265] width 29 height 13
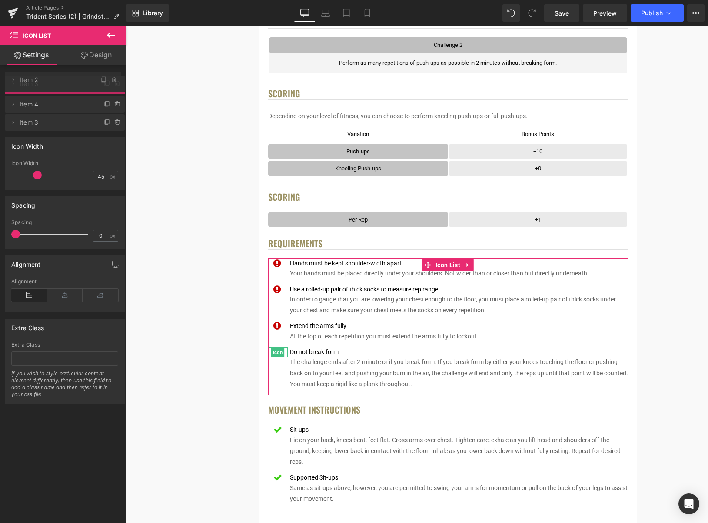
drag, startPoint x: 75, startPoint y: 140, endPoint x: 77, endPoint y: 81, distance: 58.7
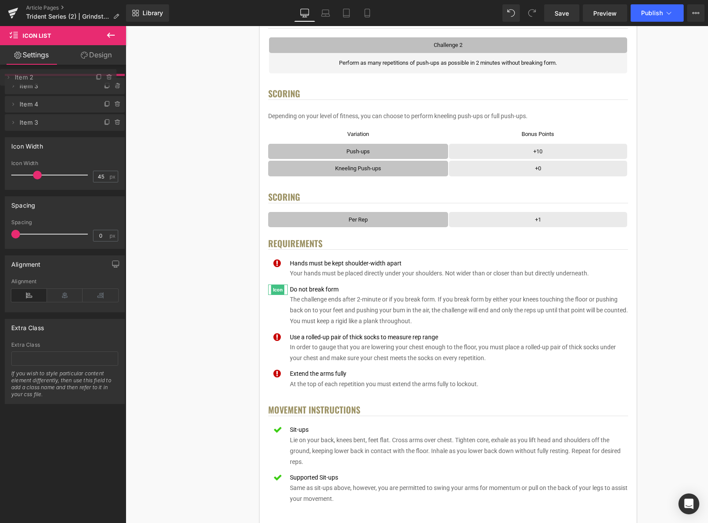
drag, startPoint x: 72, startPoint y: 90, endPoint x: 72, endPoint y: 77, distance: 13.0
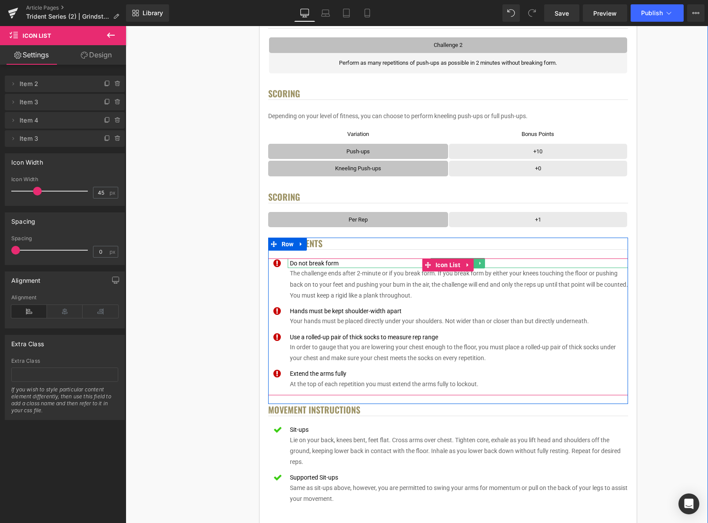
click at [328, 264] on div "Do not break form" at bounding box center [458, 264] width 340 height 10
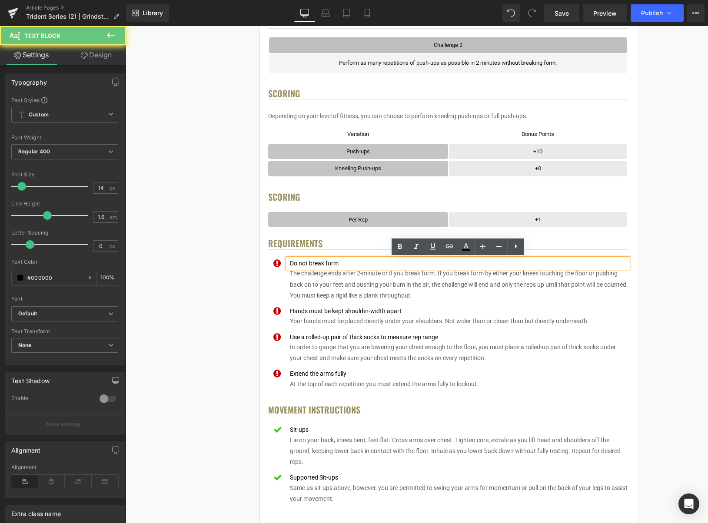
click at [350, 264] on div "Do not break form" at bounding box center [458, 264] width 340 height 10
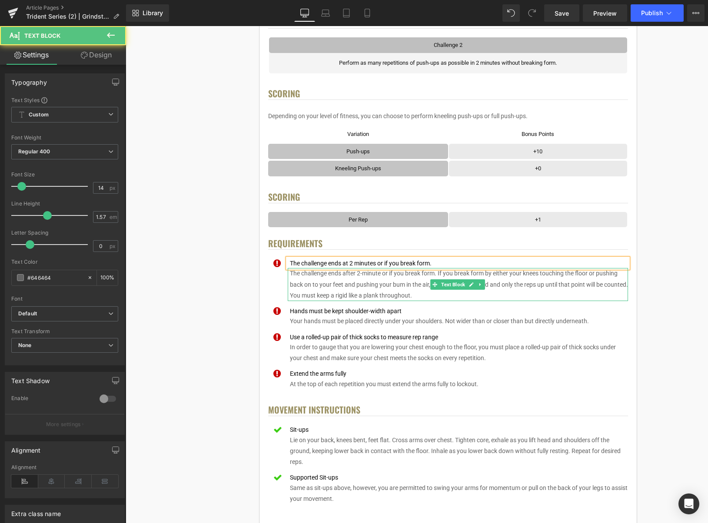
click at [439, 277] on p "The challenge ends after 2-minute or if you break form. If you break form by ei…" at bounding box center [459, 284] width 338 height 33
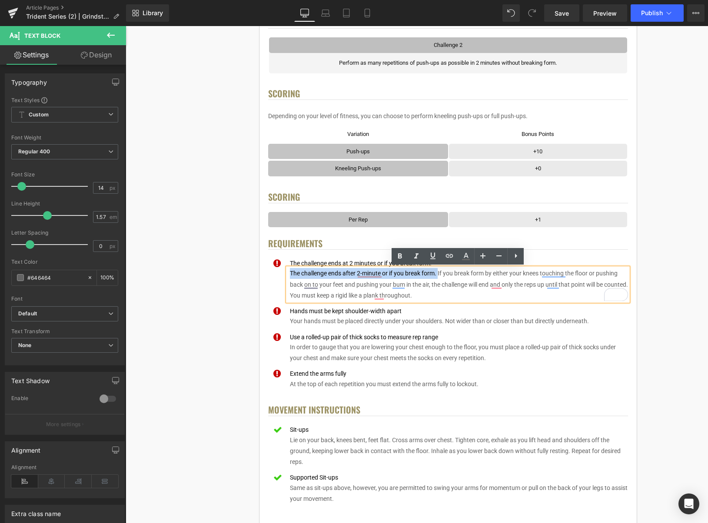
drag, startPoint x: 439, startPoint y: 274, endPoint x: 290, endPoint y: 274, distance: 148.3
click at [290, 274] on p "The challenge ends after 2-minute or if you break form. If you break form by ei…" at bounding box center [459, 284] width 338 height 33
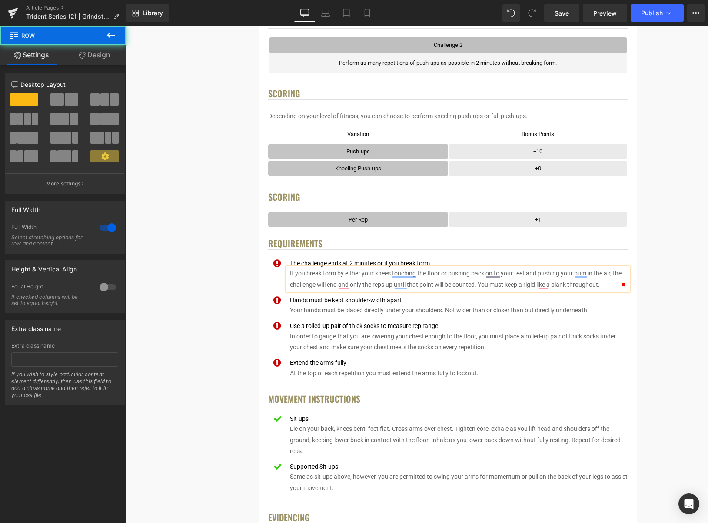
click at [655, 260] on div "< User Home Text Block Row Image Trident Challenge Series Heading Complete each…" at bounding box center [448, 453] width 514 height 1273
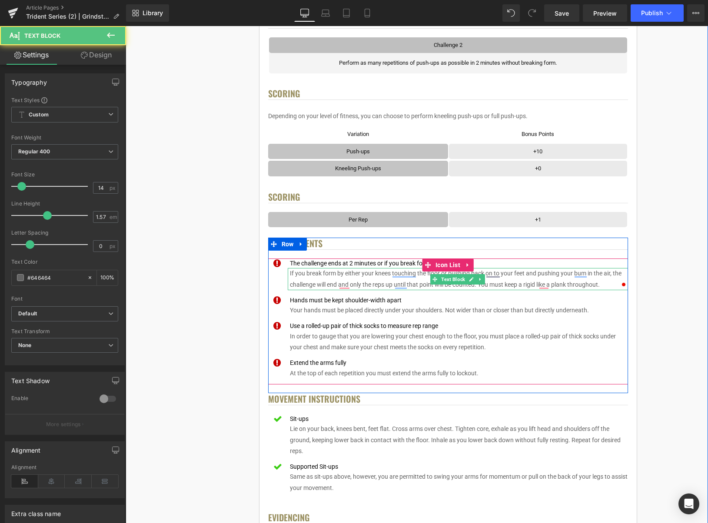
click at [366, 280] on p "If you break form by either your knees touching the floor or pushing back on to…" at bounding box center [459, 279] width 338 height 22
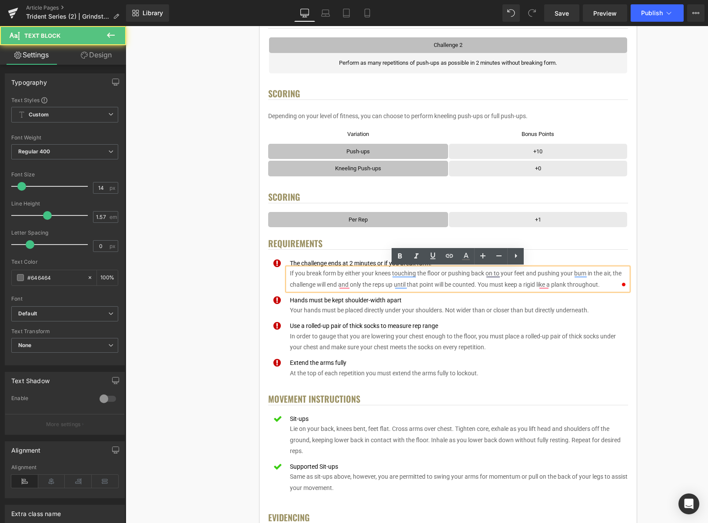
drag, startPoint x: 441, startPoint y: 273, endPoint x: 485, endPoint y: 291, distance: 47.0
click at [442, 273] on p "If you break form by either your knees touching the floor or pushing back on to…" at bounding box center [459, 279] width 338 height 22
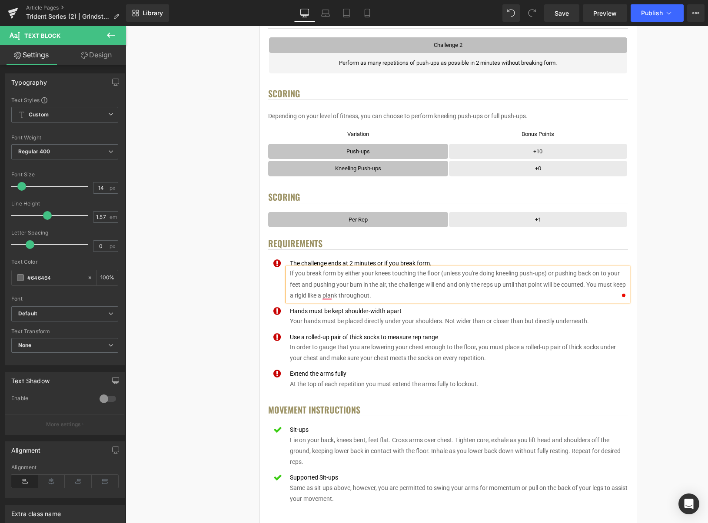
click at [661, 244] on div "< User Home Text Block Row Image Trident Challenge Series Heading Complete each…" at bounding box center [448, 458] width 514 height 1283
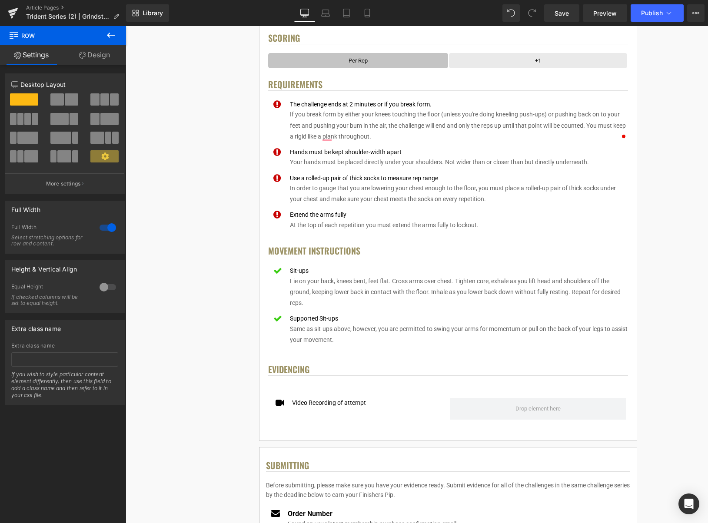
scroll to position [425, 0]
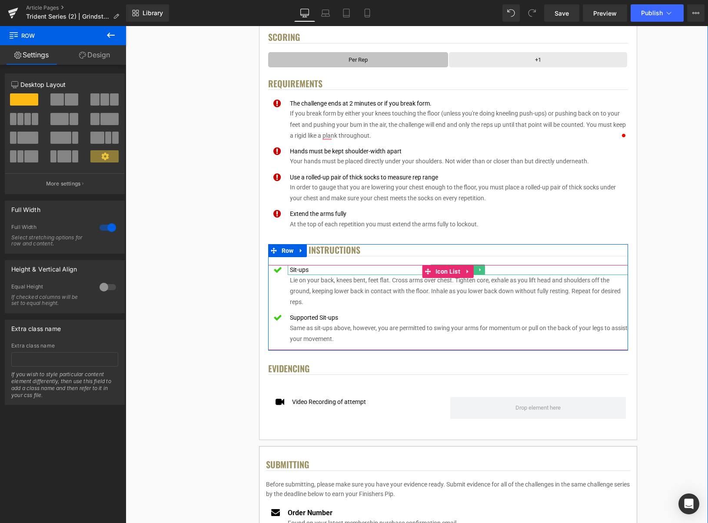
click at [363, 271] on div "Sit-ups" at bounding box center [458, 270] width 340 height 10
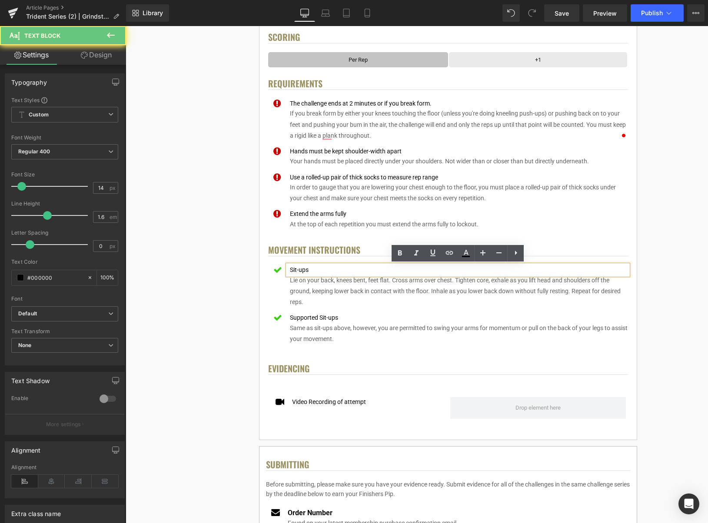
click at [354, 270] on div "Sit-ups" at bounding box center [458, 270] width 340 height 10
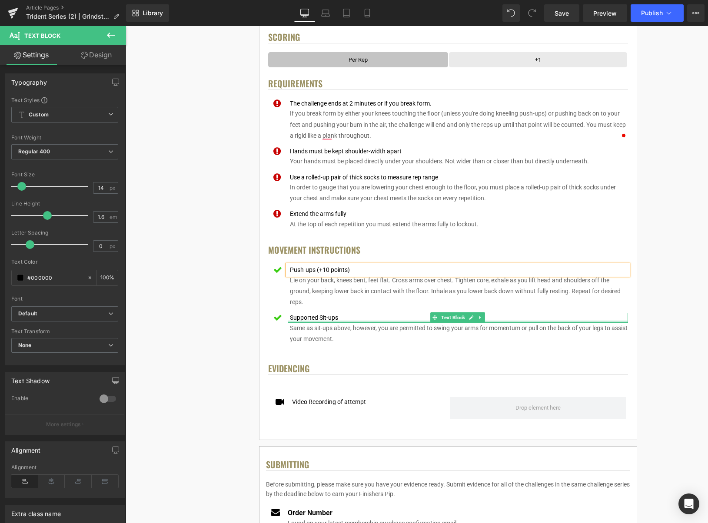
click at [344, 321] on div "Supported Sit-ups Text Block" at bounding box center [458, 318] width 340 height 10
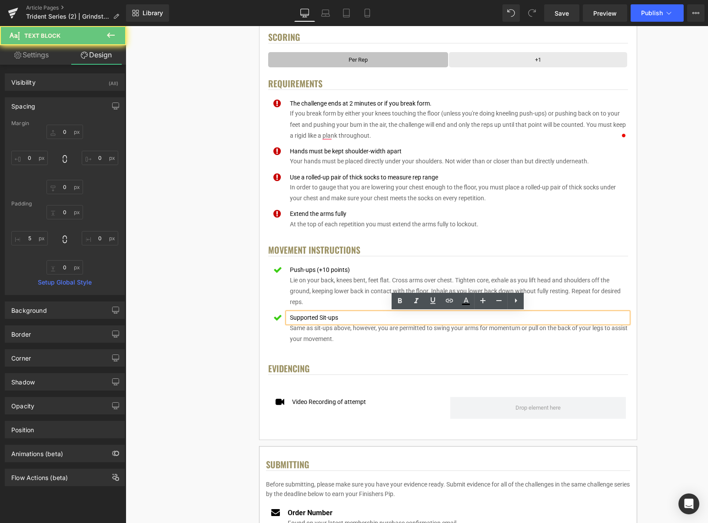
click at [345, 318] on div "Supported Sit-ups" at bounding box center [458, 318] width 340 height 10
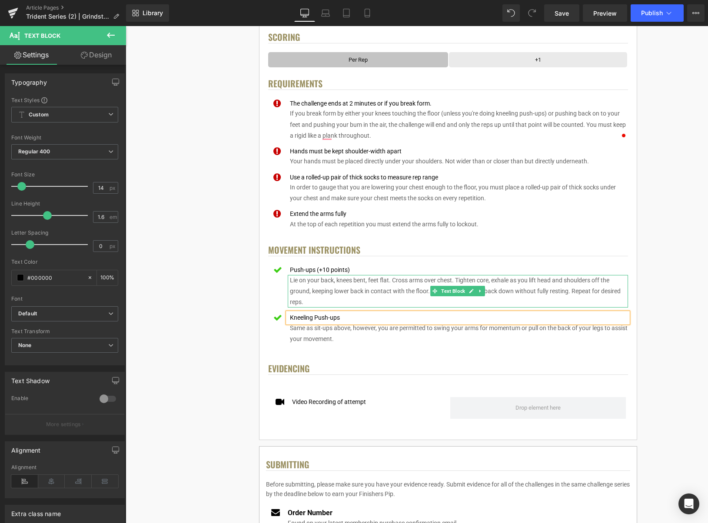
click at [422, 285] on p "Lie on your back, knees bent, feet flat. Cross arms over chest. Tighten core, e…" at bounding box center [459, 291] width 338 height 33
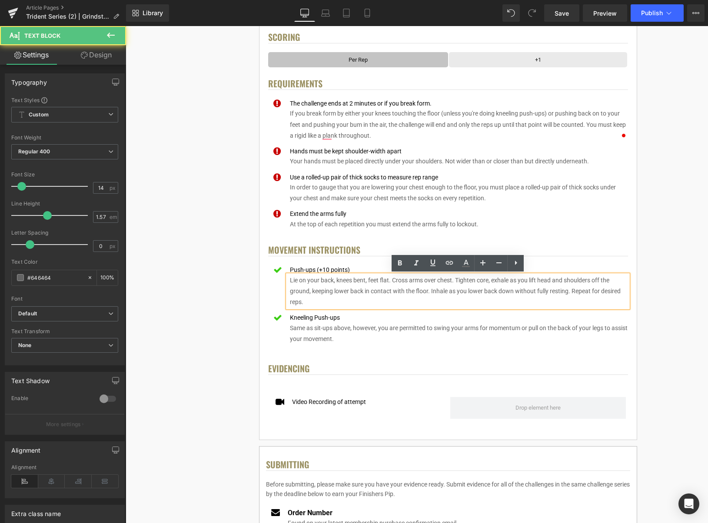
click at [411, 290] on p "Lie on your back, knees bent, feet flat. Cross arms over chest. Tighten core, e…" at bounding box center [459, 291] width 338 height 33
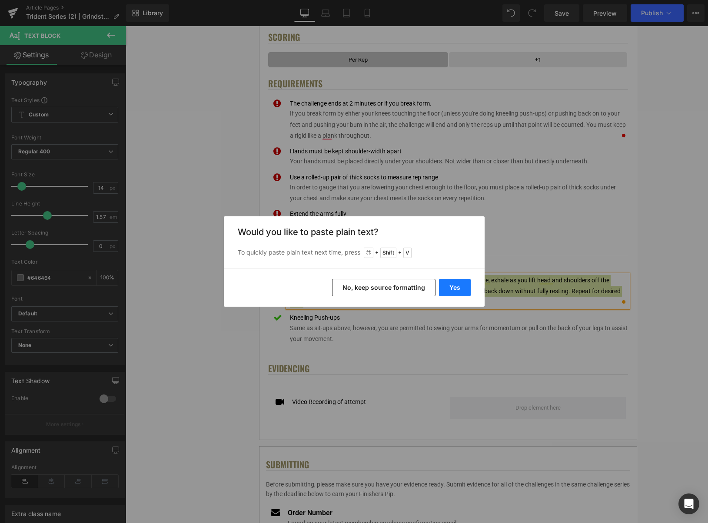
click at [453, 287] on button "Yes" at bounding box center [455, 287] width 32 height 17
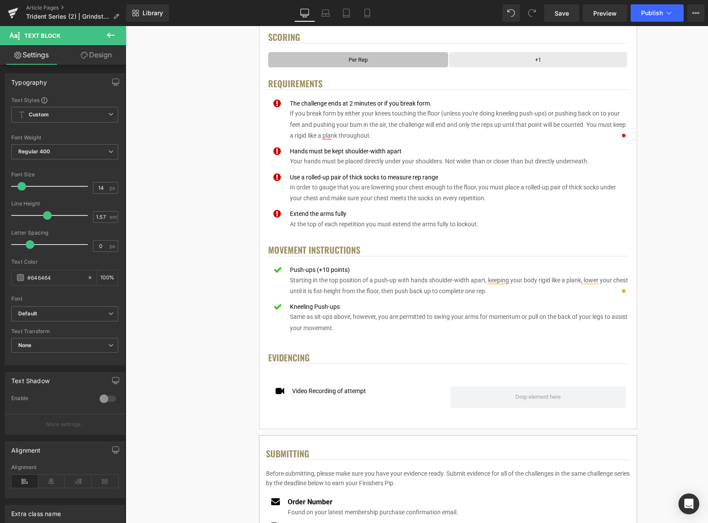
click at [349, 322] on p "Same as sit-ups above, however, you are permitted to swing your arms for moment…" at bounding box center [459, 323] width 338 height 22
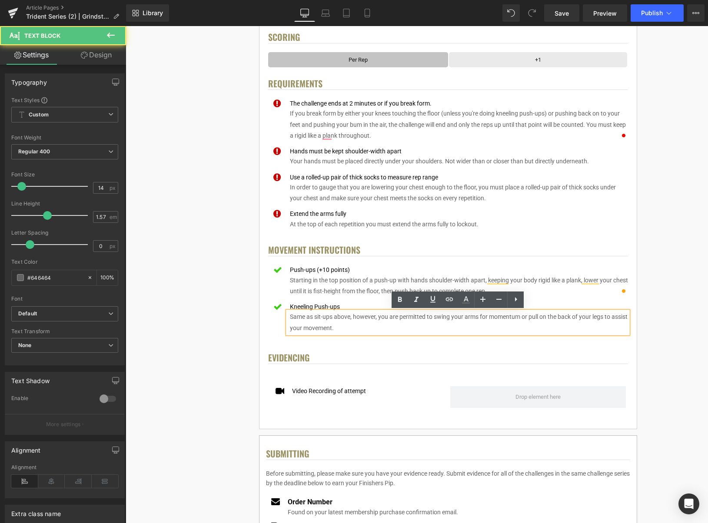
click at [351, 325] on p "Same as sit-ups above, however, you are permitted to swing your arms for moment…" at bounding box center [459, 323] width 338 height 22
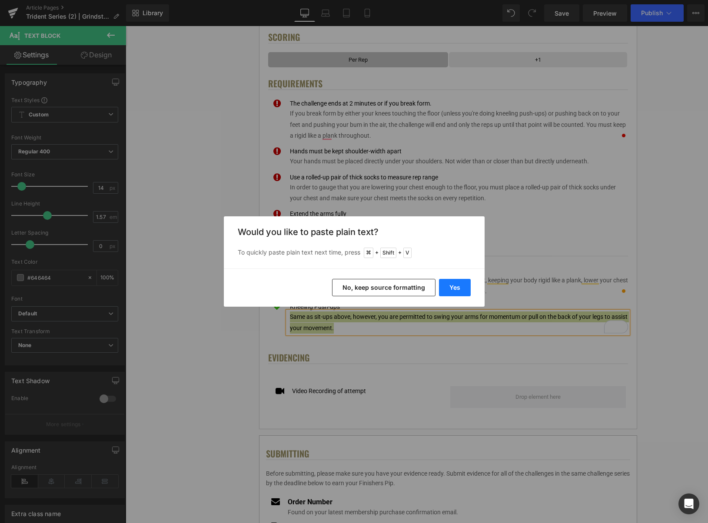
click at [457, 293] on button "Yes" at bounding box center [455, 287] width 32 height 17
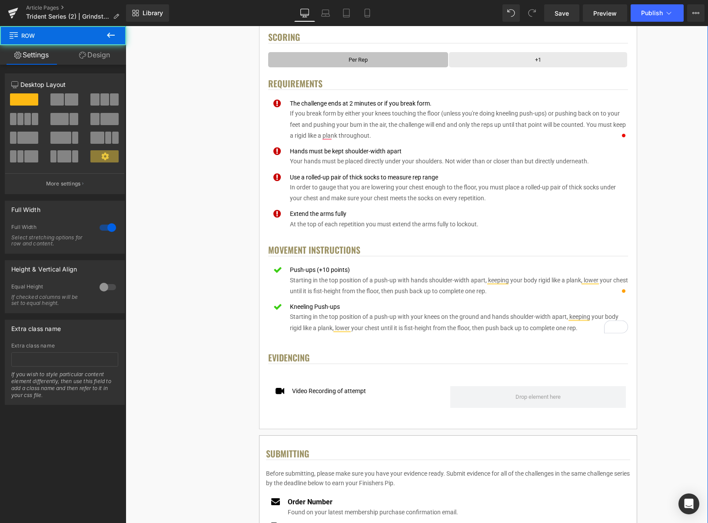
click at [665, 306] on div "< User Home Text Block Row Image Trident Challenge Series Heading Complete each…" at bounding box center [448, 293] width 514 height 1273
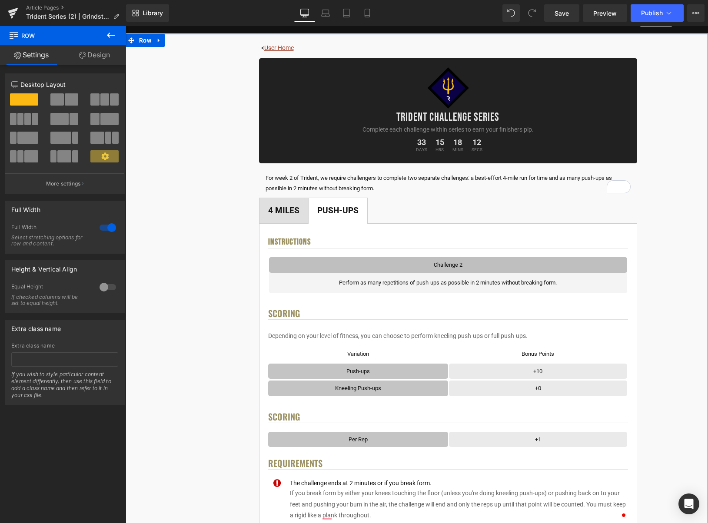
scroll to position [20, 0]
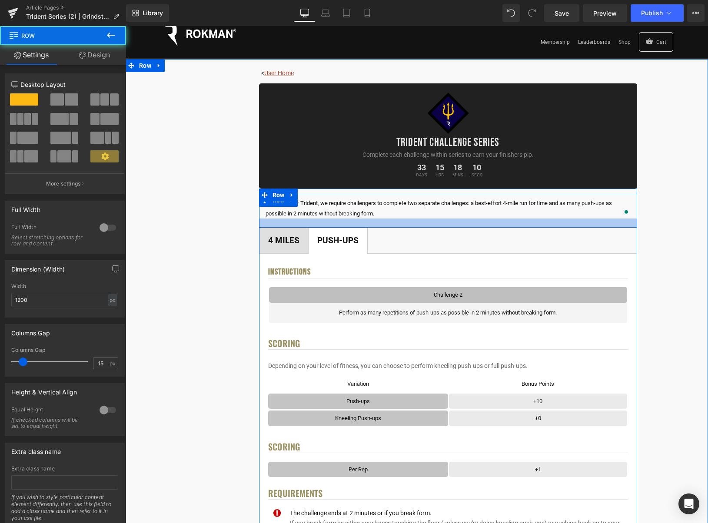
drag, startPoint x: 482, startPoint y: 220, endPoint x: 481, endPoint y: 225, distance: 4.9
click at [481, 225] on div at bounding box center [448, 223] width 378 height 9
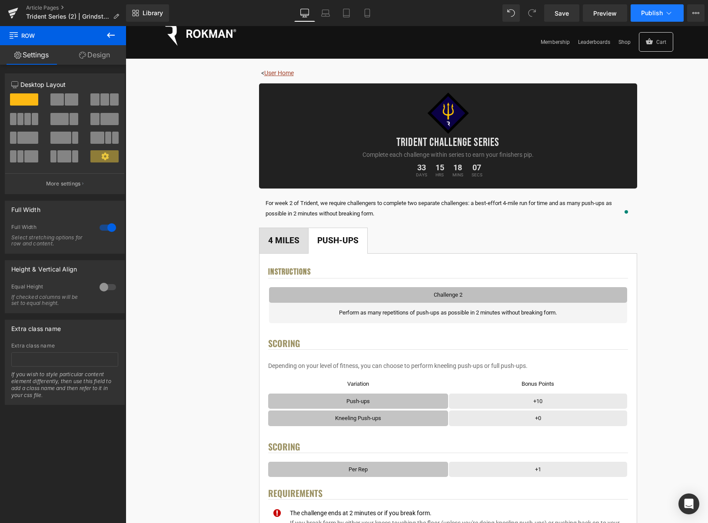
click at [675, 14] on button "Publish" at bounding box center [657, 12] width 53 height 17
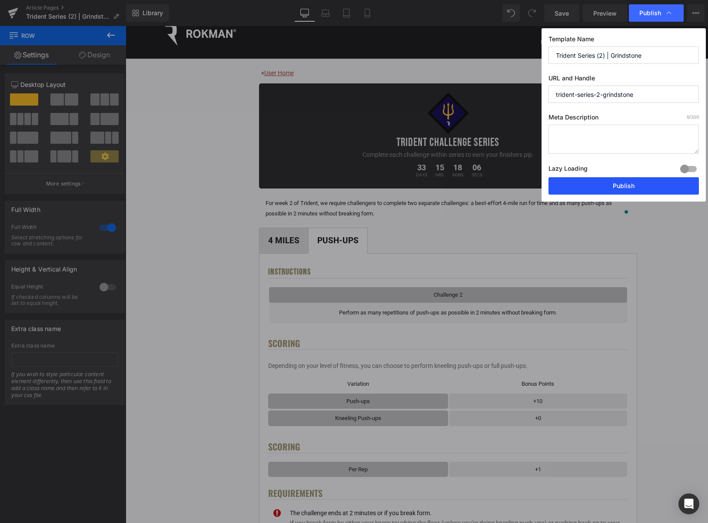
click at [618, 178] on button "Publish" at bounding box center [624, 185] width 150 height 17
